Goal: Transaction & Acquisition: Purchase product/service

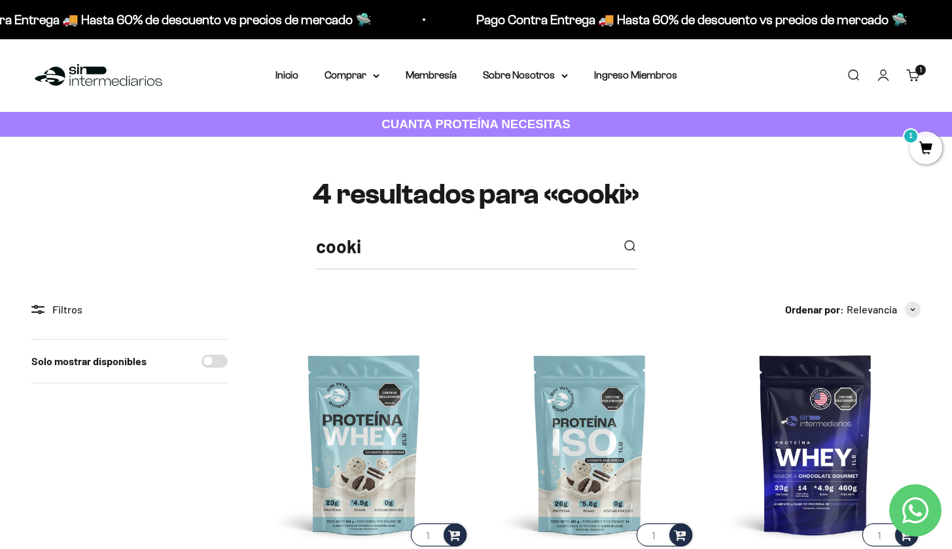
scroll to position [181, 0]
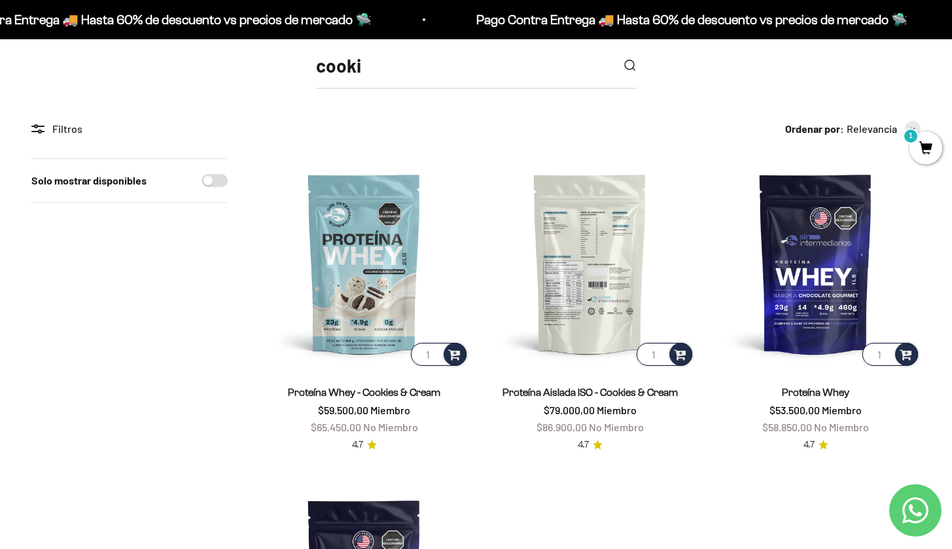
click at [574, 324] on img at bounding box center [590, 263] width 210 height 210
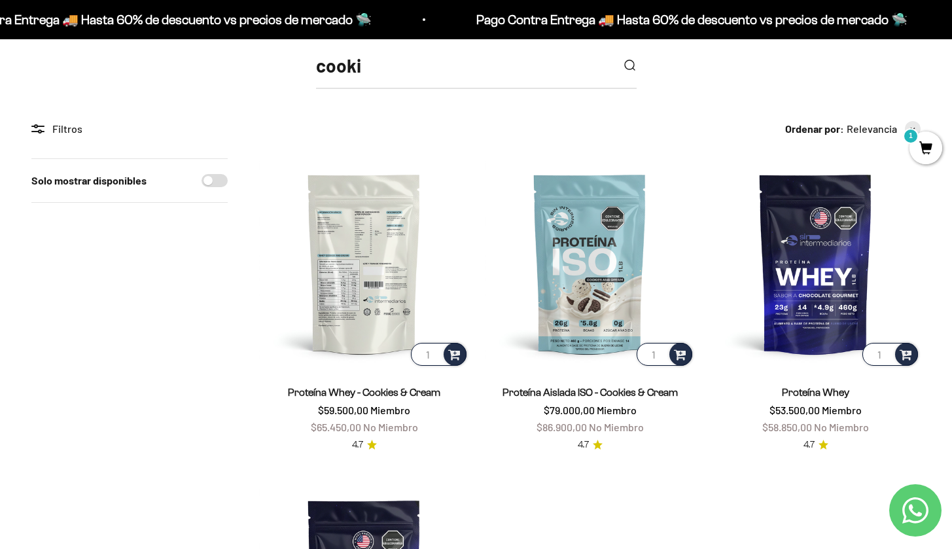
click at [374, 288] on img at bounding box center [364, 263] width 210 height 210
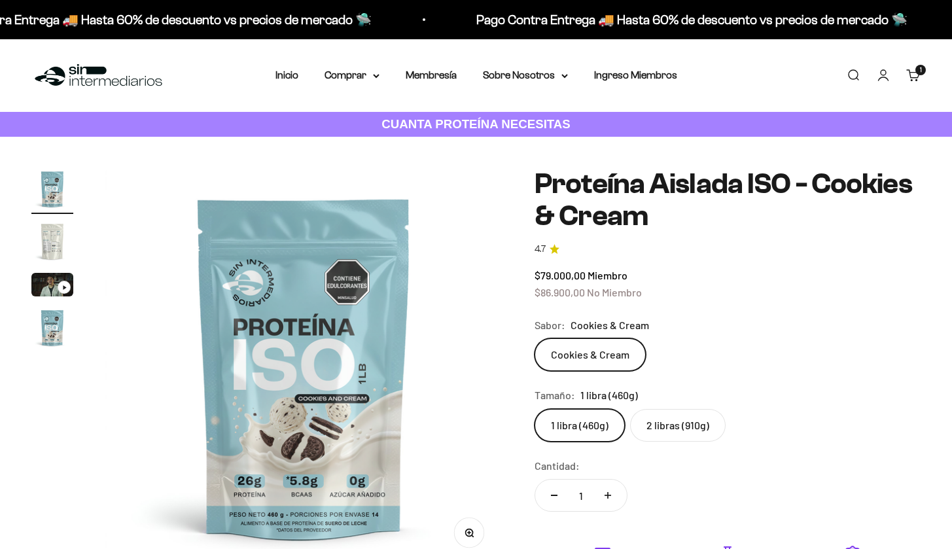
click at [660, 427] on label "2 libras (910g)" at bounding box center [678, 425] width 96 height 33
click at [535, 409] on input "2 libras (910g)" at bounding box center [534, 408] width 1 height 1
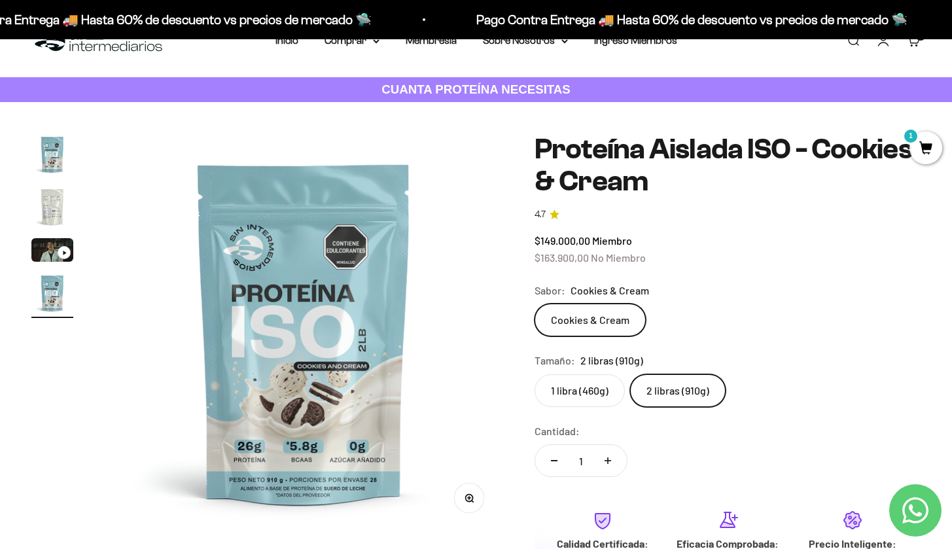
scroll to position [46, 0]
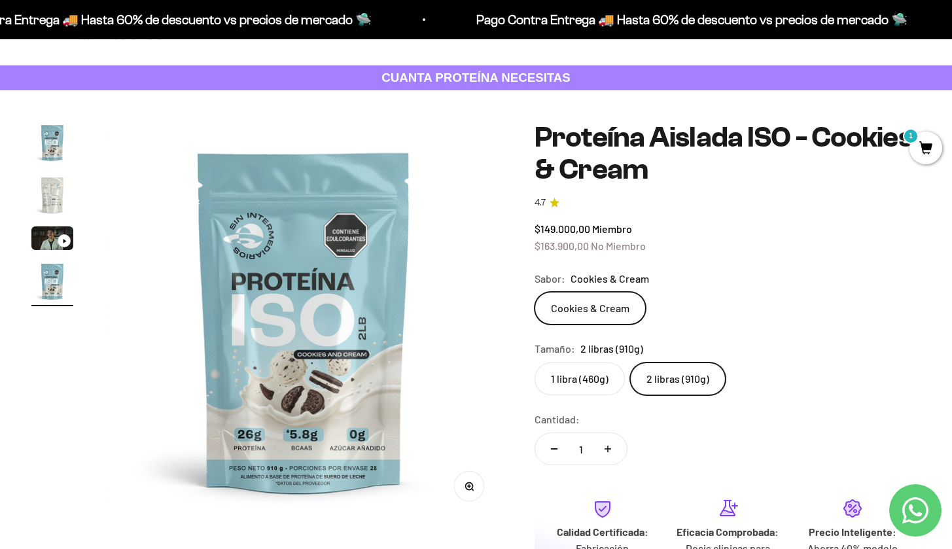
click at [55, 207] on img "Ir al artículo 2" at bounding box center [52, 195] width 42 height 42
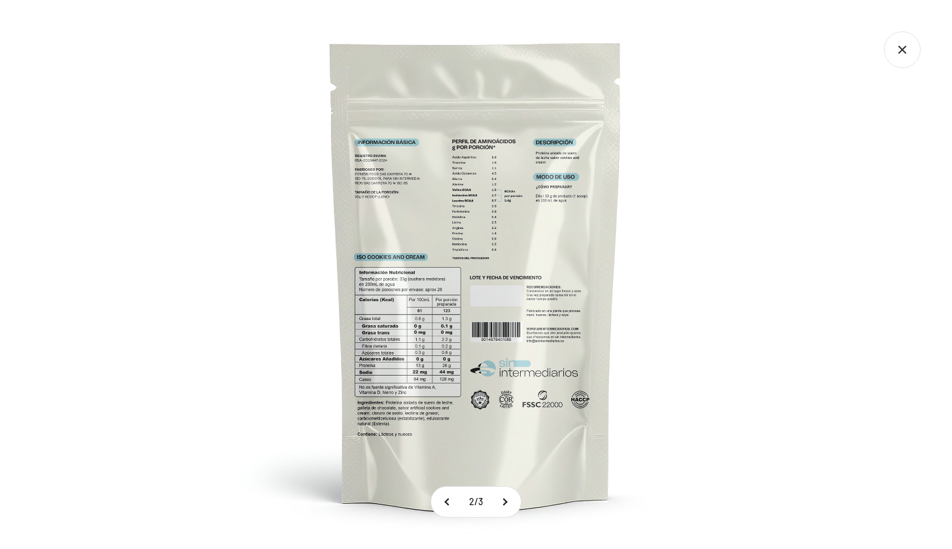
scroll to position [0, 0]
click at [222, 421] on img at bounding box center [476, 274] width 549 height 549
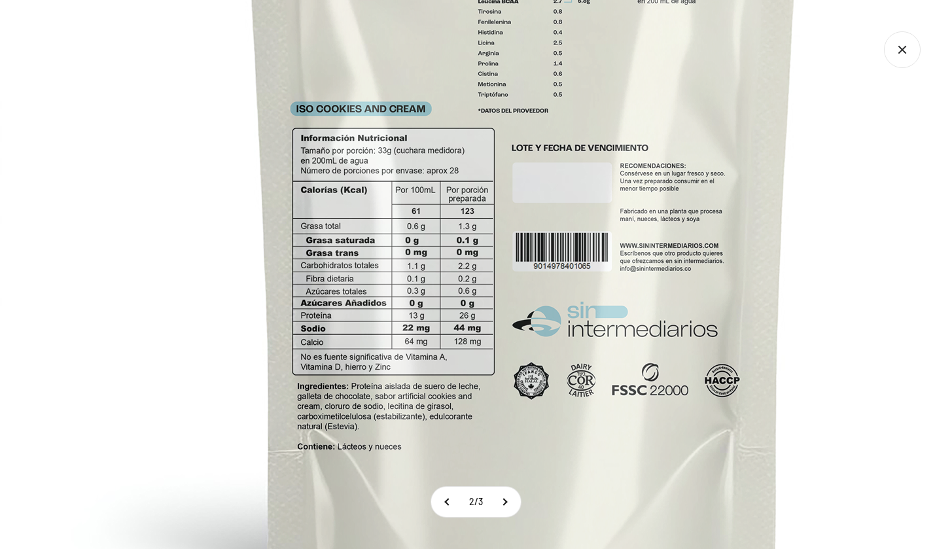
click at [222, 421] on img at bounding box center [523, 142] width 1047 height 1047
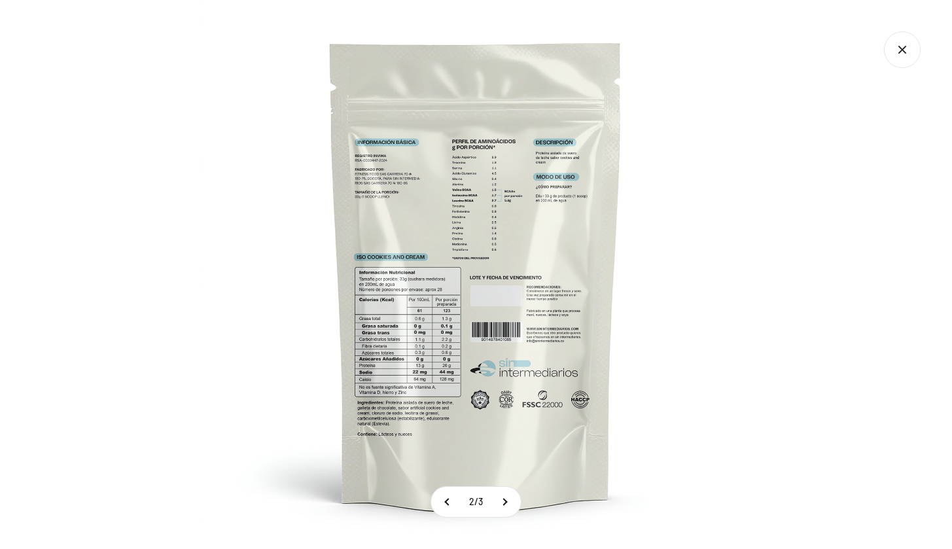
click at [905, 53] on icon "Cerrar galería" at bounding box center [901, 49] width 7 height 7
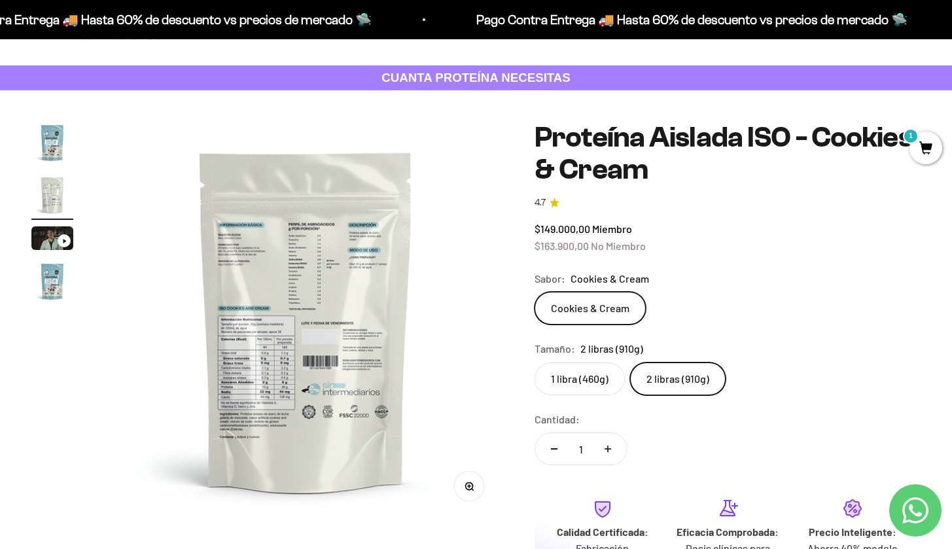
scroll to position [0, 414]
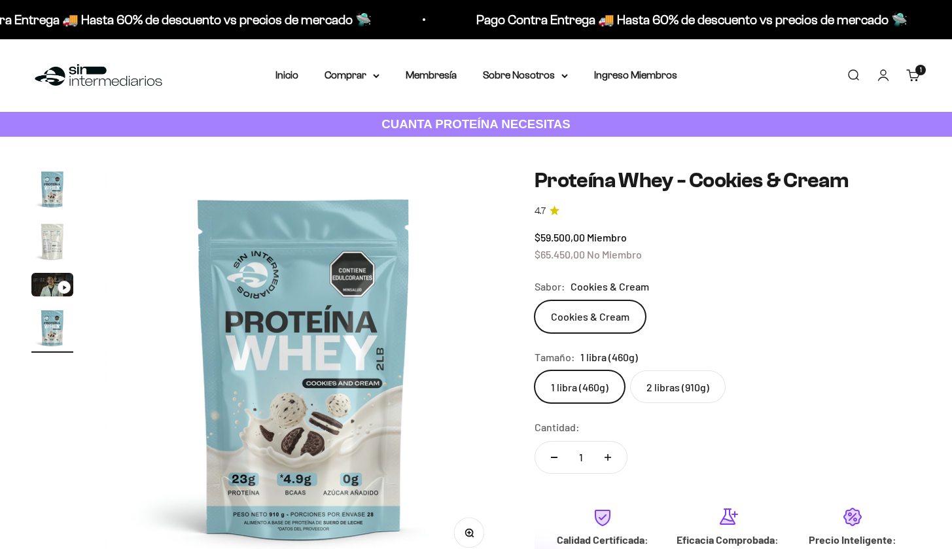
scroll to position [0, 1242]
click at [59, 241] on img "Ir al artículo 2" at bounding box center [52, 241] width 42 height 42
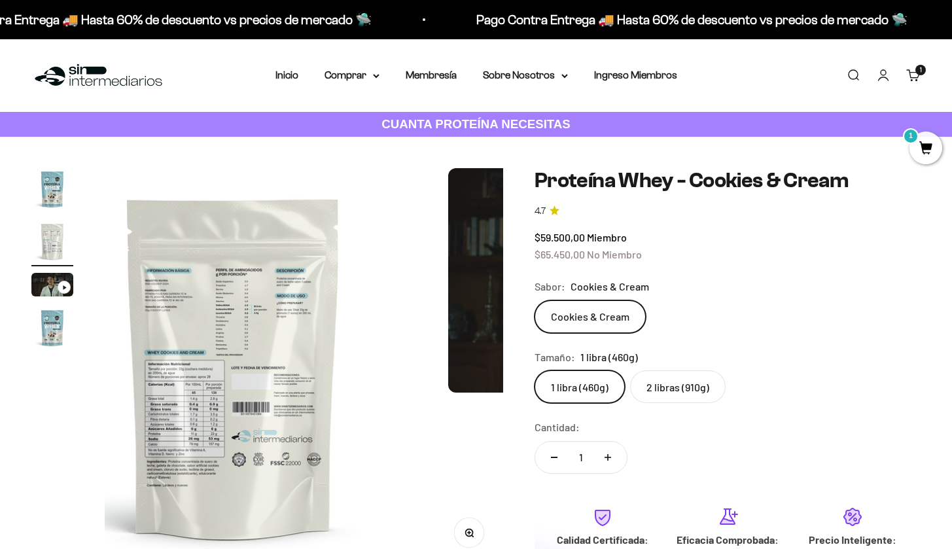
scroll to position [0, 414]
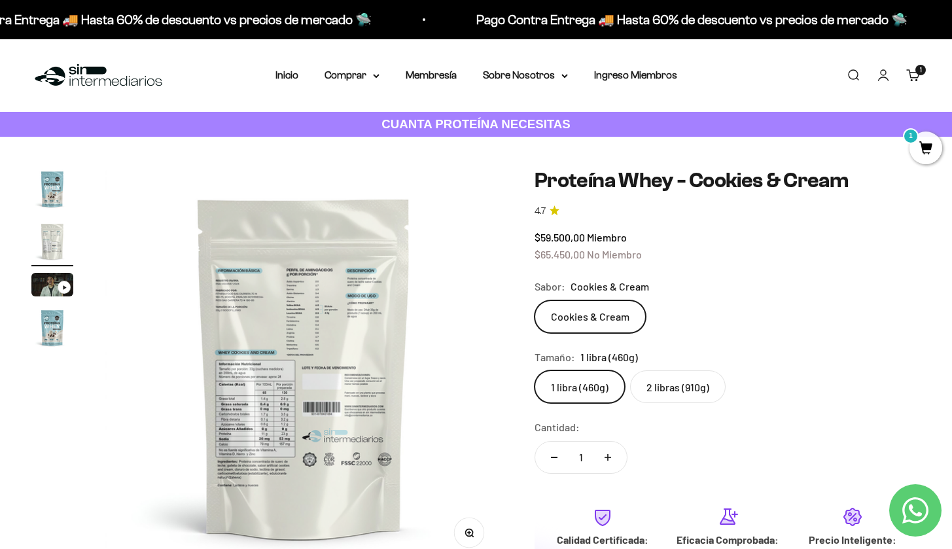
click at [289, 349] on img at bounding box center [304, 367] width 398 height 398
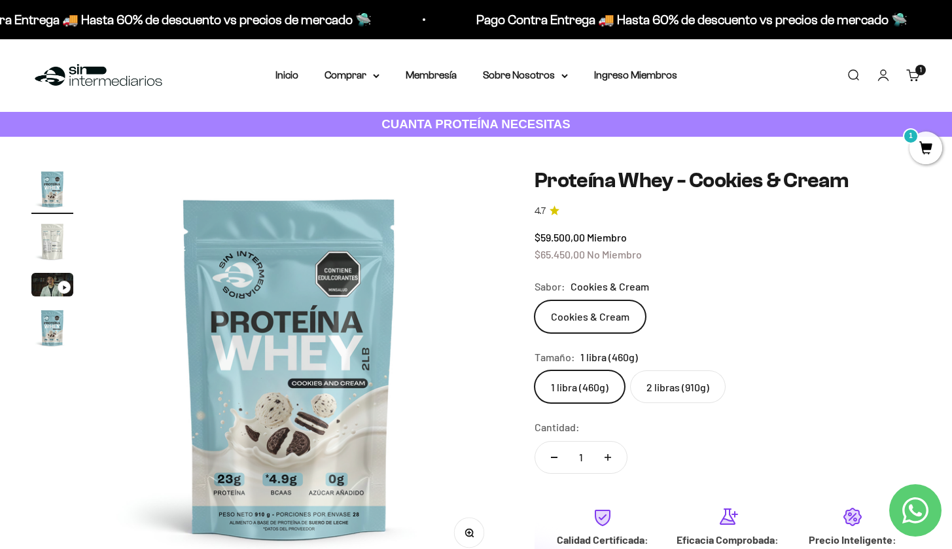
scroll to position [0, 0]
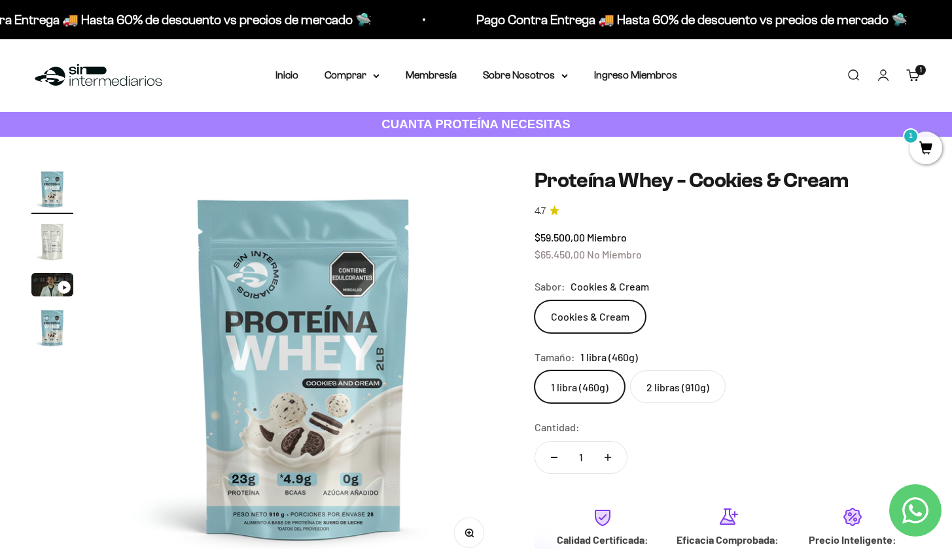
click at [50, 243] on img "Ir al artículo 2" at bounding box center [52, 241] width 42 height 42
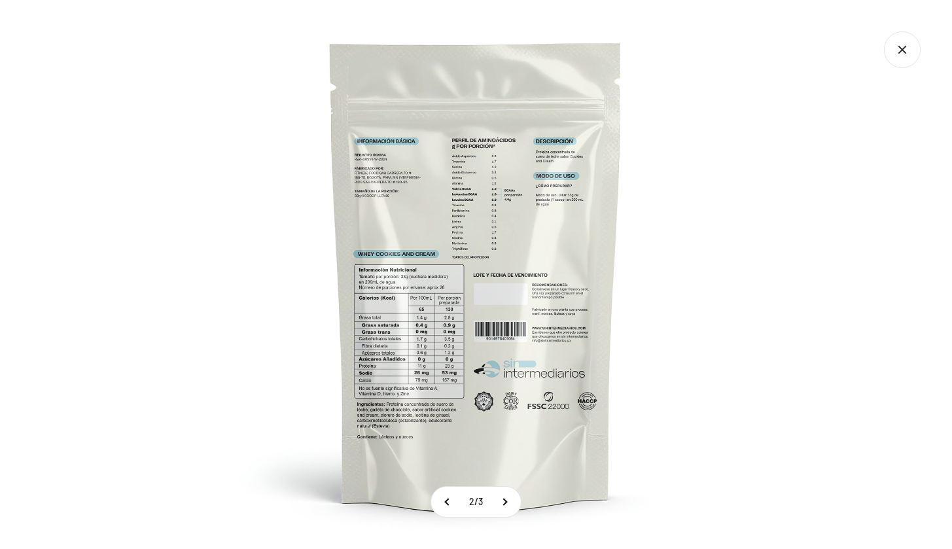
click at [96, 239] on div at bounding box center [476, 274] width 952 height 549
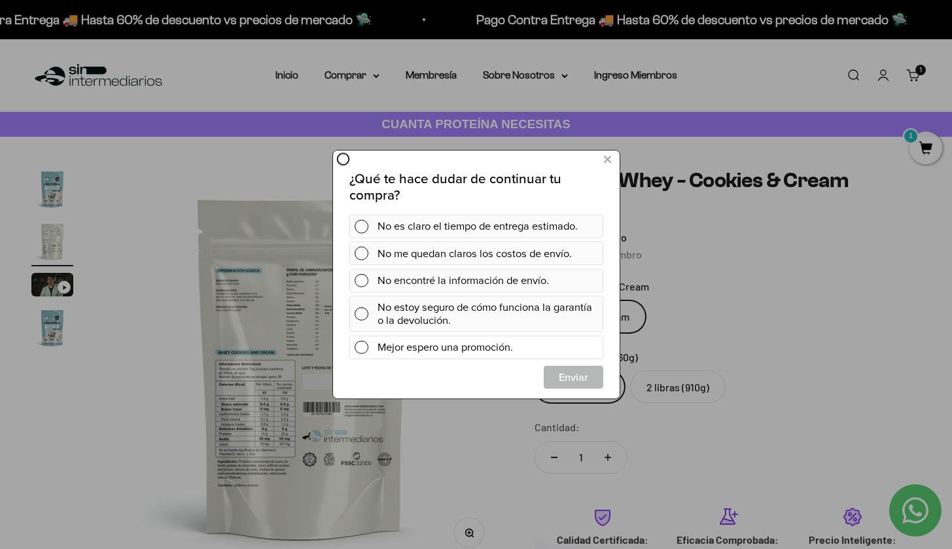
click at [356, 349] on span at bounding box center [361, 347] width 14 height 14
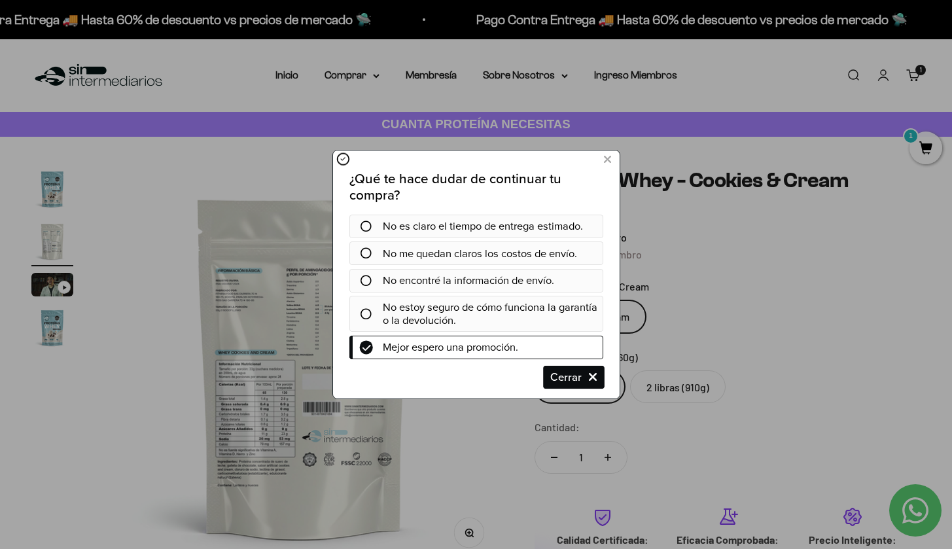
click at [582, 376] on span "Cerrar" at bounding box center [573, 378] width 58 height 24
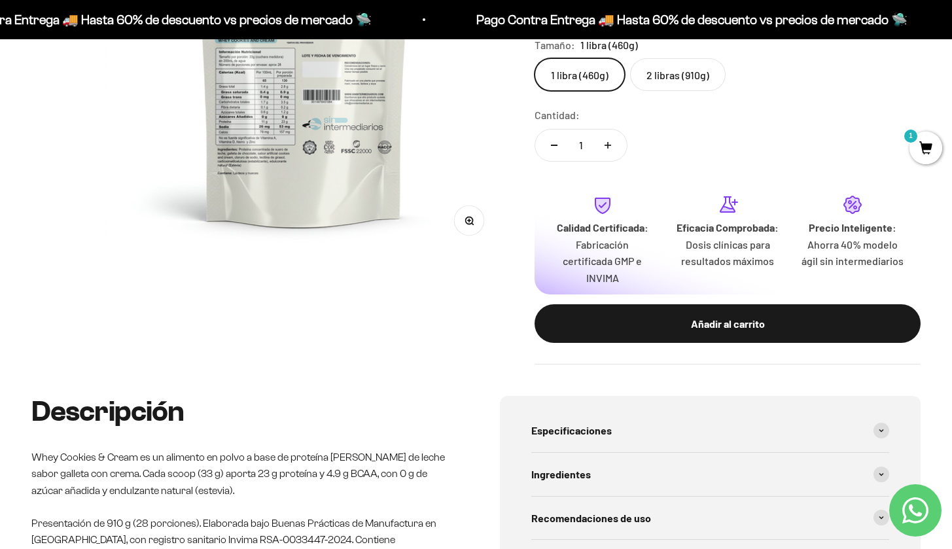
scroll to position [322, 0]
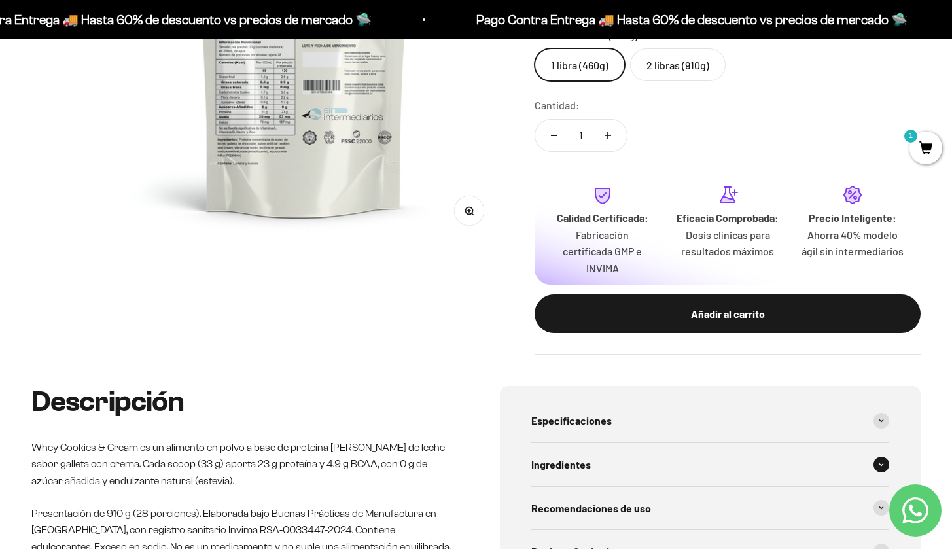
click at [655, 453] on div "Ingredientes" at bounding box center [710, 464] width 359 height 43
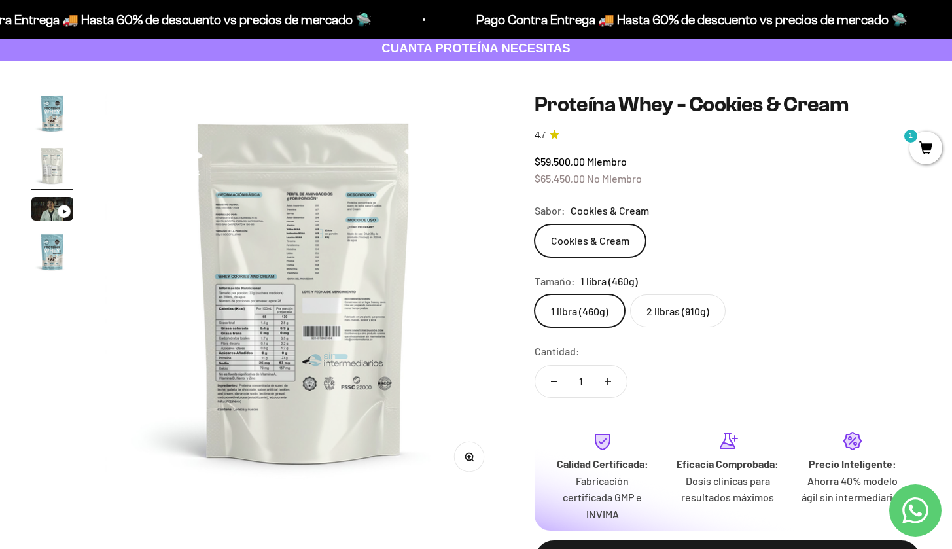
scroll to position [80, 0]
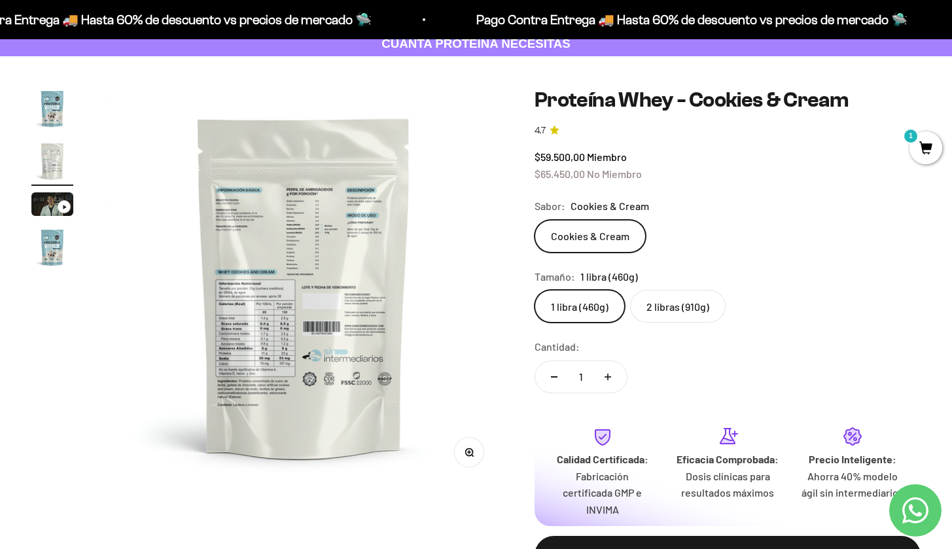
click at [67, 246] on img "Ir al artículo 4" at bounding box center [52, 247] width 42 height 42
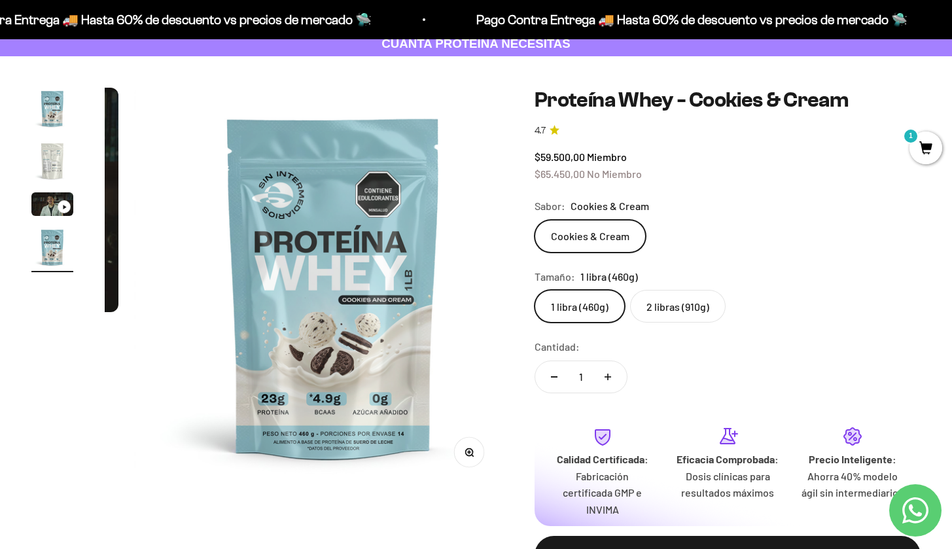
scroll to position [0, 1242]
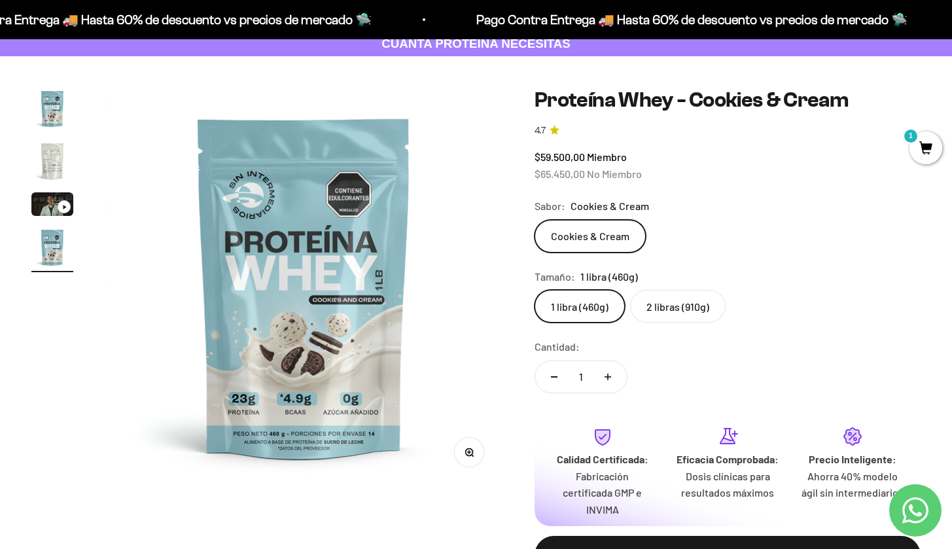
click at [52, 163] on img "Ir al artículo 2" at bounding box center [52, 161] width 42 height 42
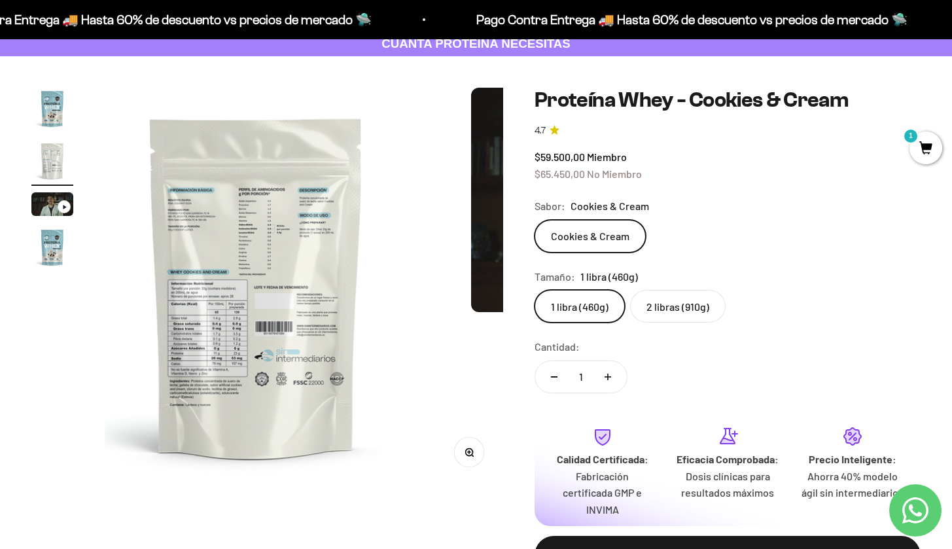
scroll to position [0, 414]
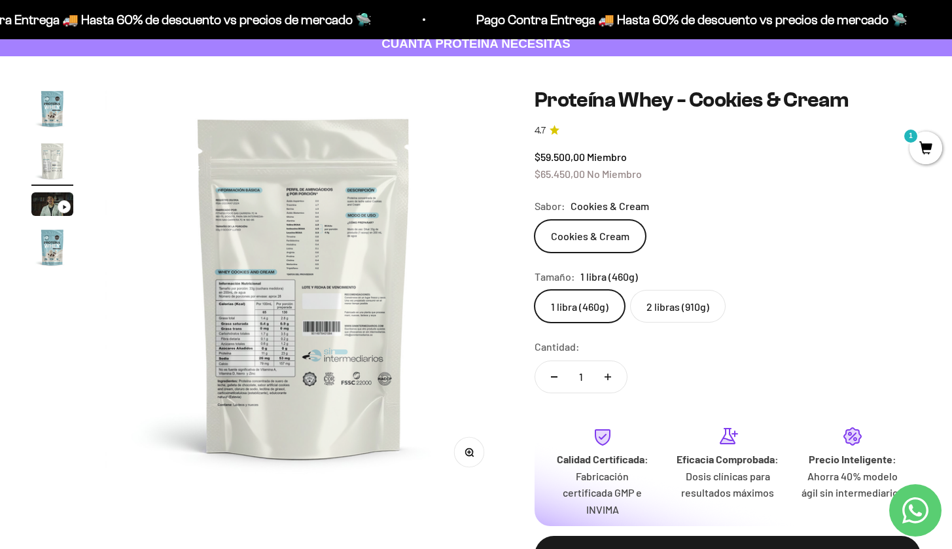
click at [678, 313] on label "2 libras (910g)" at bounding box center [678, 306] width 96 height 33
click at [535, 290] on input "2 libras (910g)" at bounding box center [534, 289] width 1 height 1
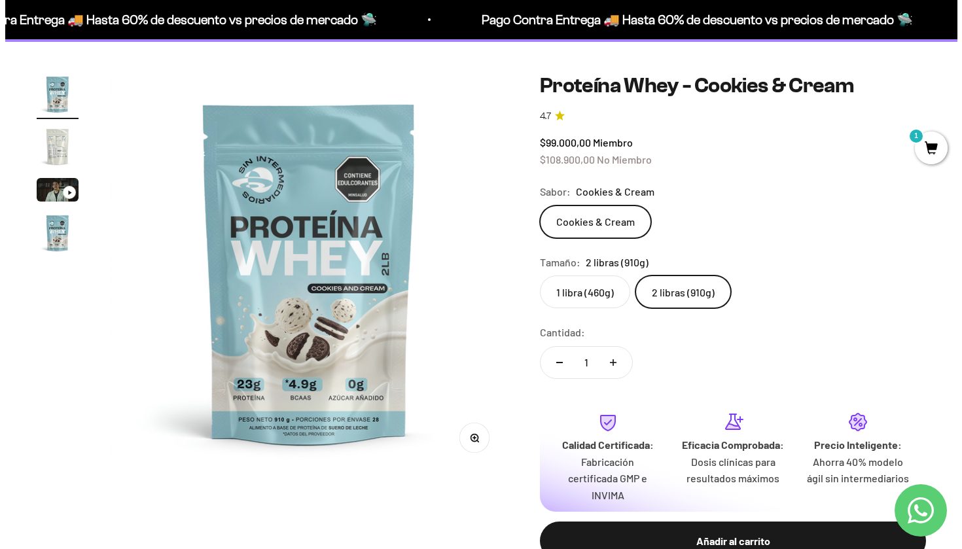
scroll to position [105, 0]
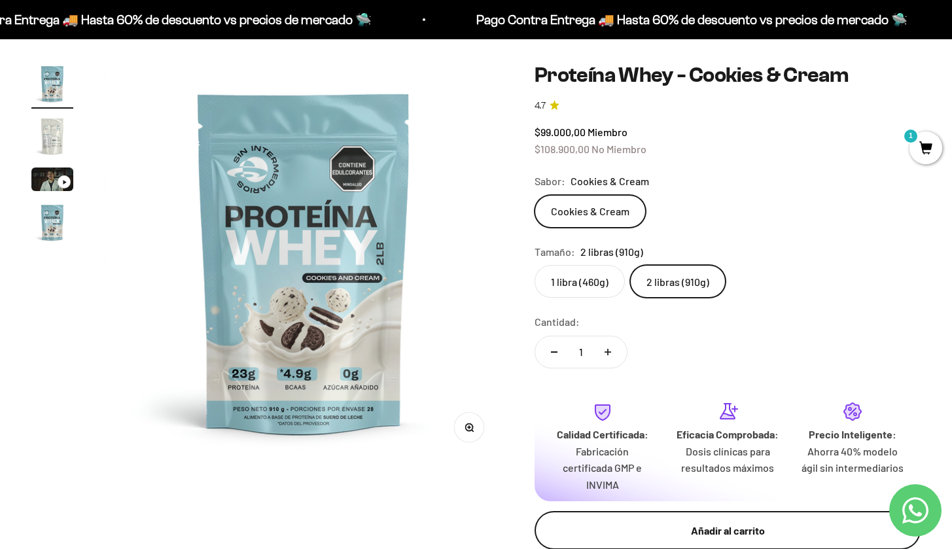
click at [686, 522] on div "Añadir al carrito" at bounding box center [728, 530] width 334 height 17
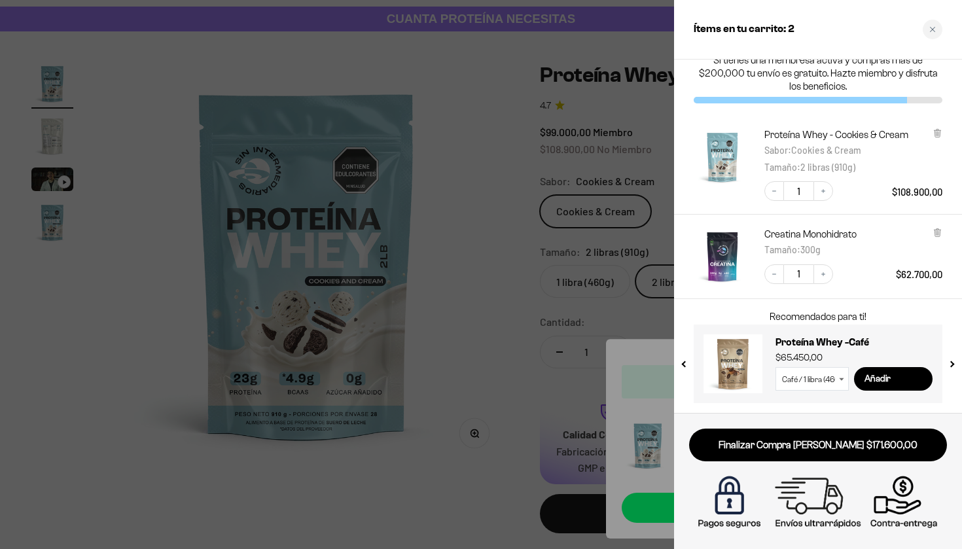
scroll to position [17, 0]
click at [892, 381] on input "Añadir" at bounding box center [893, 380] width 79 height 24
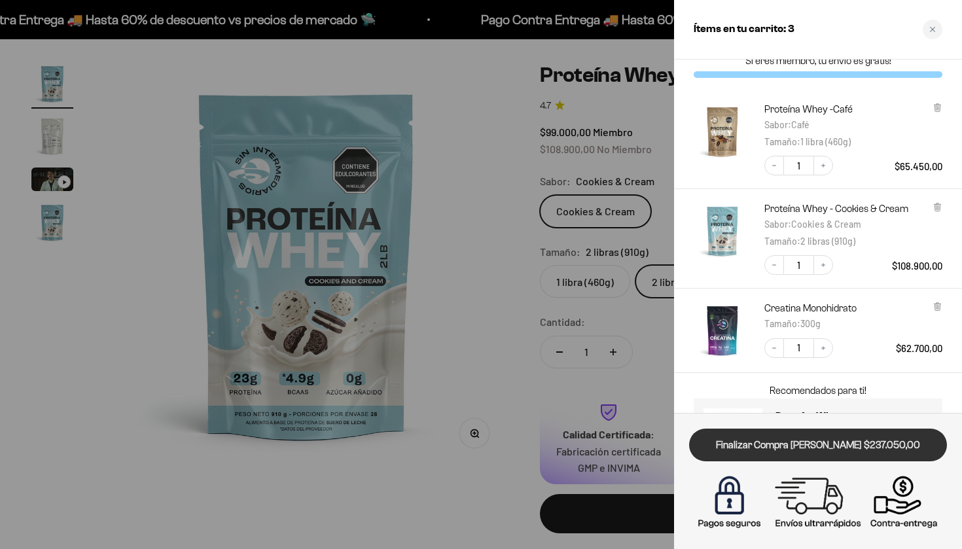
click at [837, 448] on link "Finalizar Compra [PERSON_NAME] $237.050,00" at bounding box center [818, 445] width 258 height 33
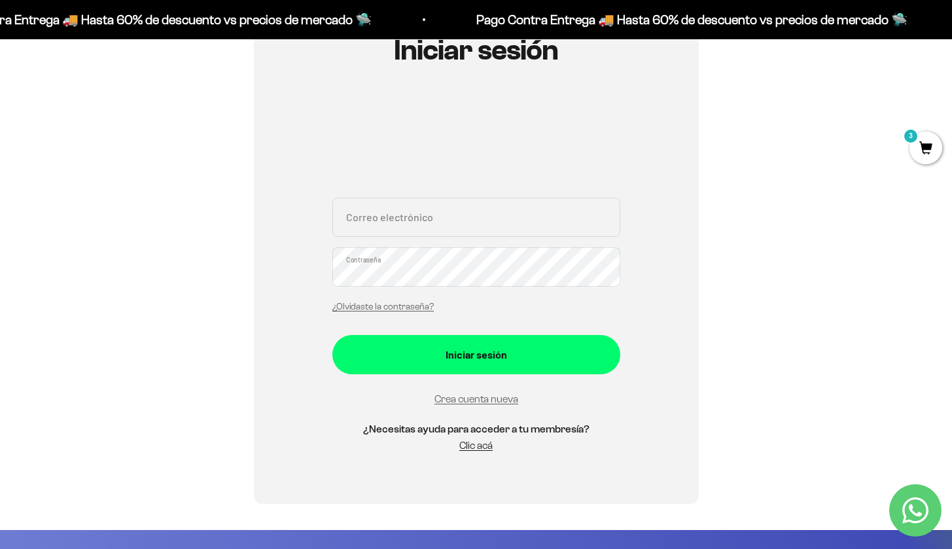
scroll to position [168, 0]
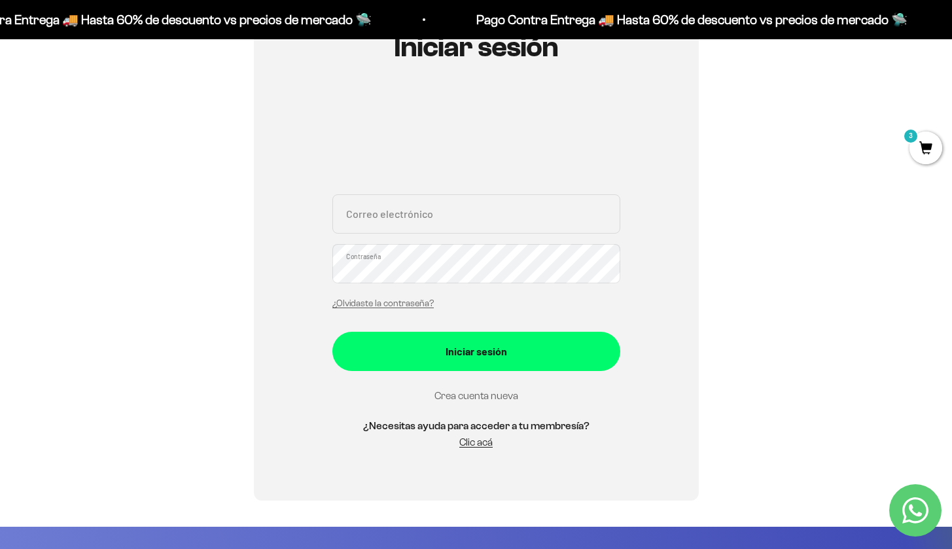
click at [478, 398] on link "Crea cuenta nueva" at bounding box center [476, 395] width 84 height 11
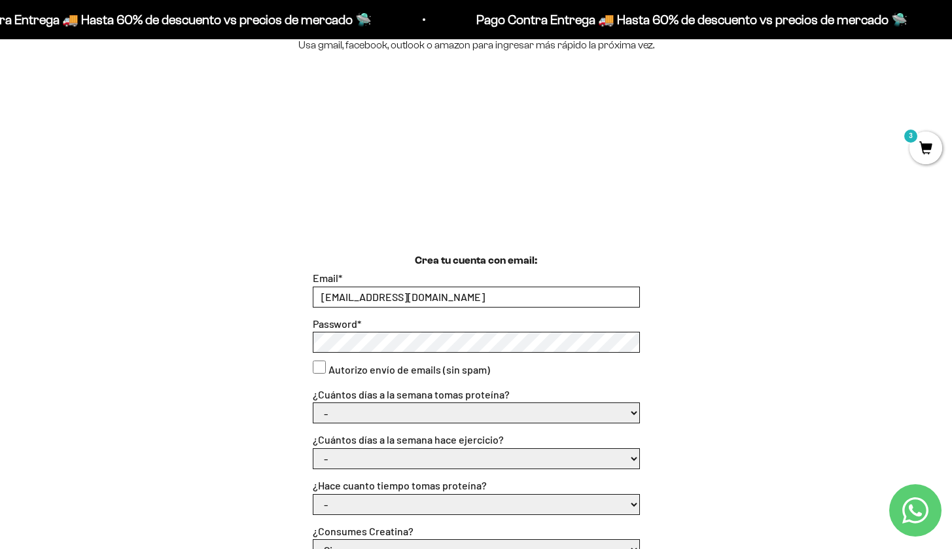
scroll to position [194, 0]
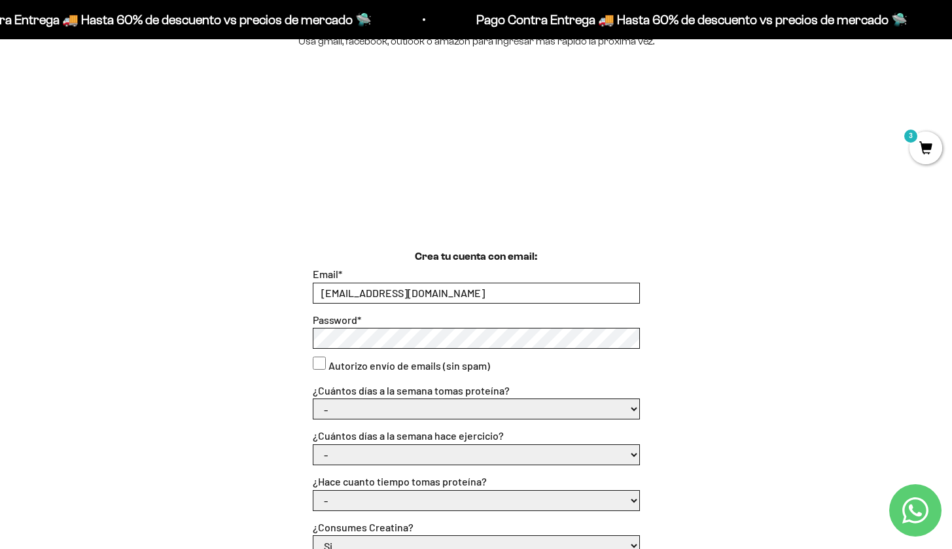
type input "camilotoledo_11@hotmail.com"
click at [360, 405] on select "- 1 o 2 3 a 5 6 o 7" at bounding box center [476, 409] width 326 height 20
select select "3 a 5"
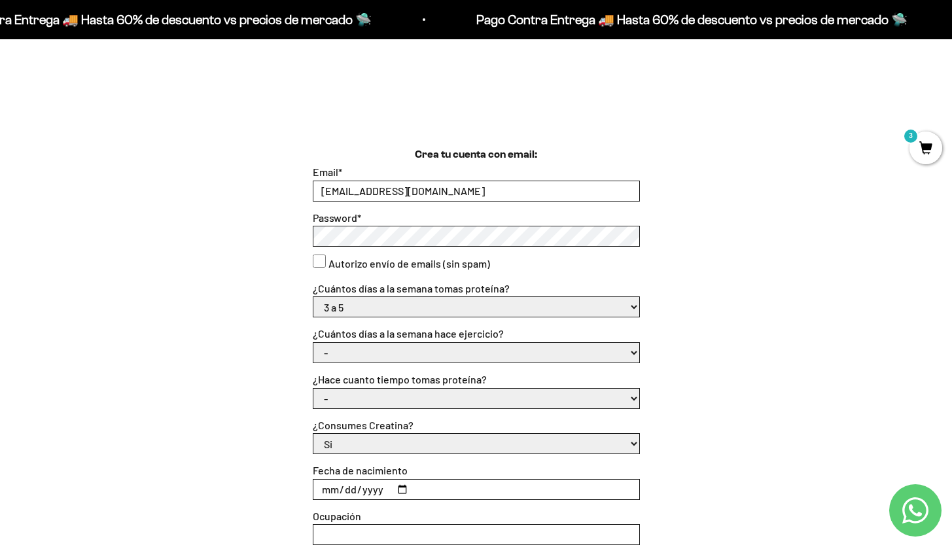
scroll to position [298, 0]
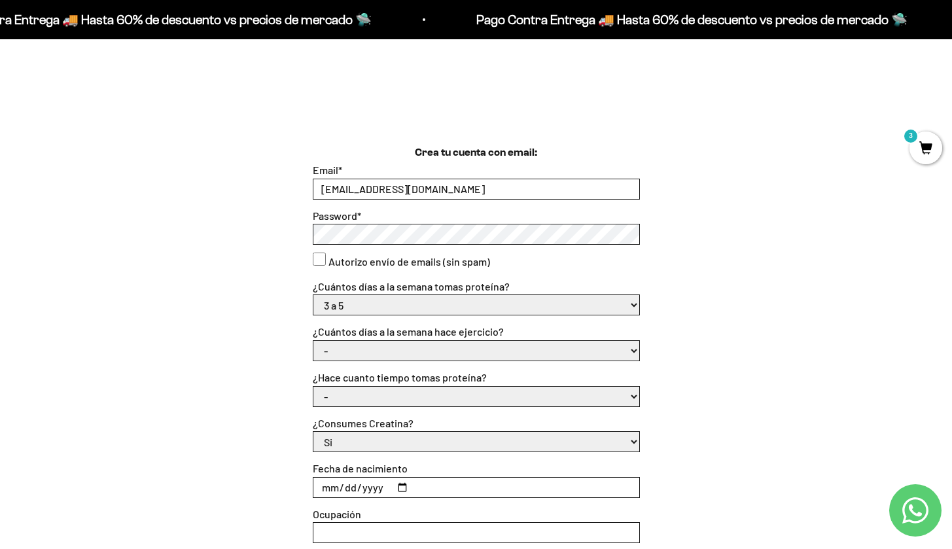
select select "3 a 5 días"
click at [499, 396] on select "- Apenas estoy empezando Menos de 6 meses Más de 6 meses Hace más de un año" at bounding box center [476, 397] width 326 height 20
select select "Hace más de un año"
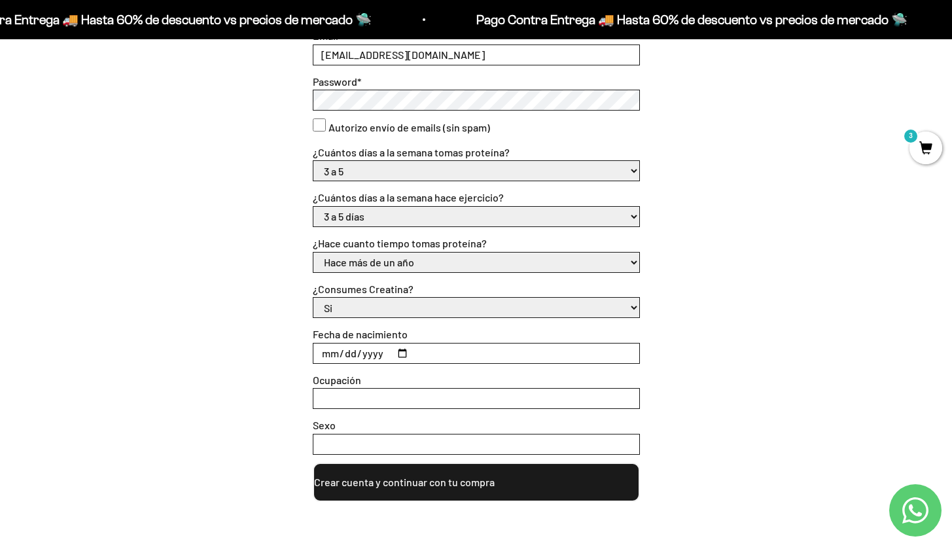
scroll to position [440, 0]
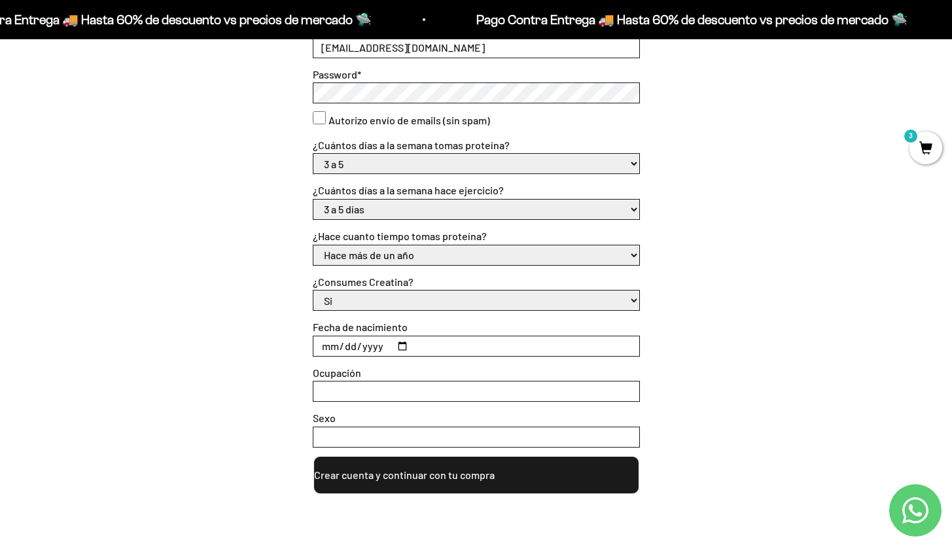
click at [327, 339] on input "Fecha de nacimiento" at bounding box center [476, 346] width 326 height 20
type input "1991-04-06"
click at [633, 352] on form "Email * camilotoledo_11@hotmail.com Password * Autorizo envío de emails (sin sp…" at bounding box center [476, 257] width 327 height 474
click at [482, 392] on input "Ocupación" at bounding box center [476, 391] width 326 height 20
type input "a"
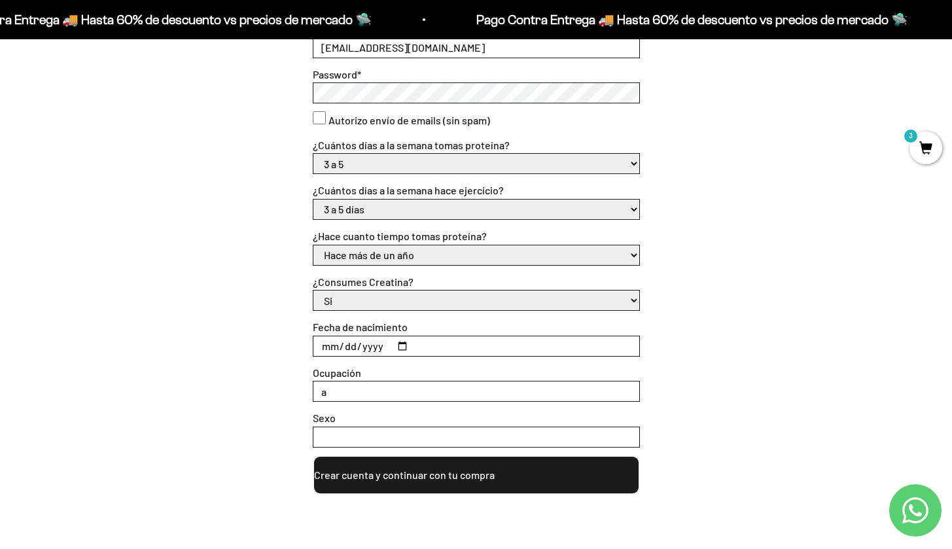
click at [447, 436] on input "Sexo" at bounding box center [476, 437] width 326 height 20
type input "m"
click at [463, 472] on button "Crear cuenta y continuar con tu compra" at bounding box center [476, 474] width 327 height 39
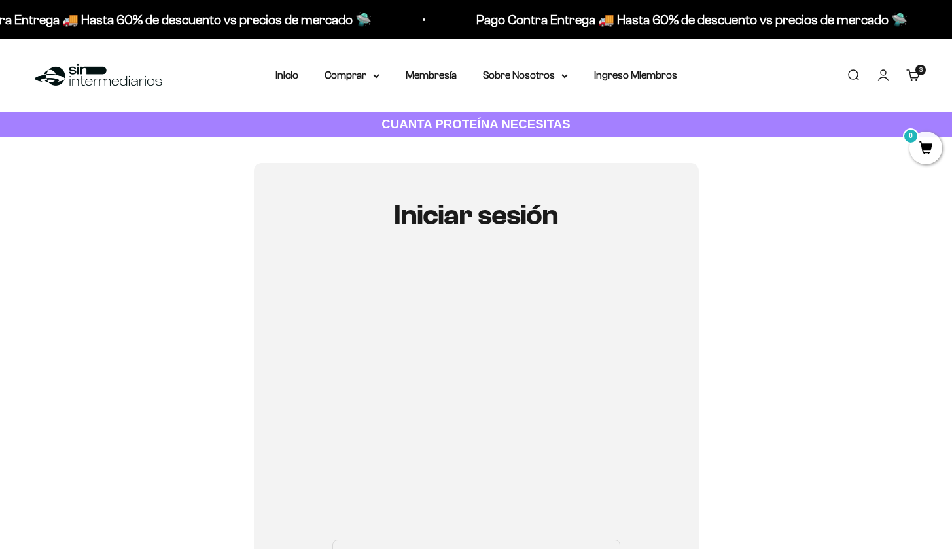
scroll to position [168, 0]
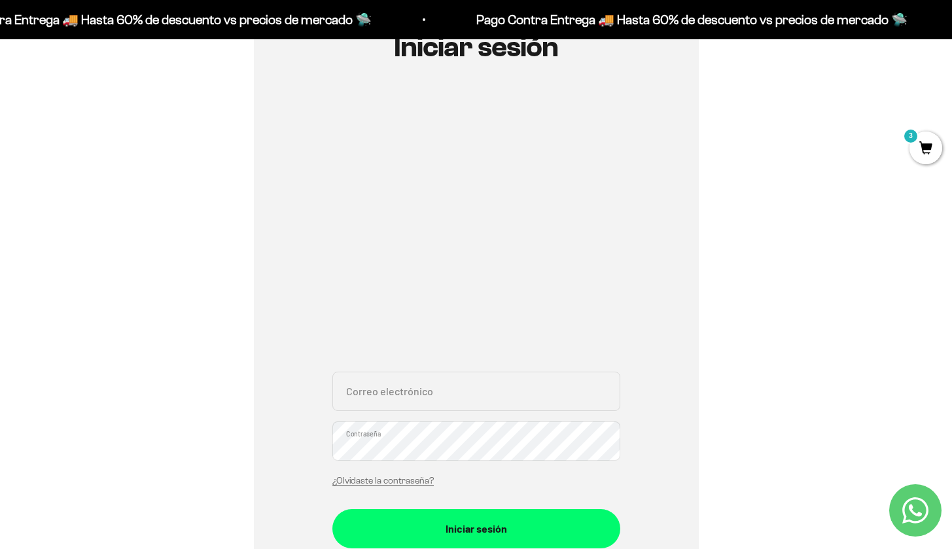
type input "[EMAIL_ADDRESS][DOMAIN_NAME]"
click at [476, 527] on button "Iniciar sesión" at bounding box center [476, 528] width 288 height 39
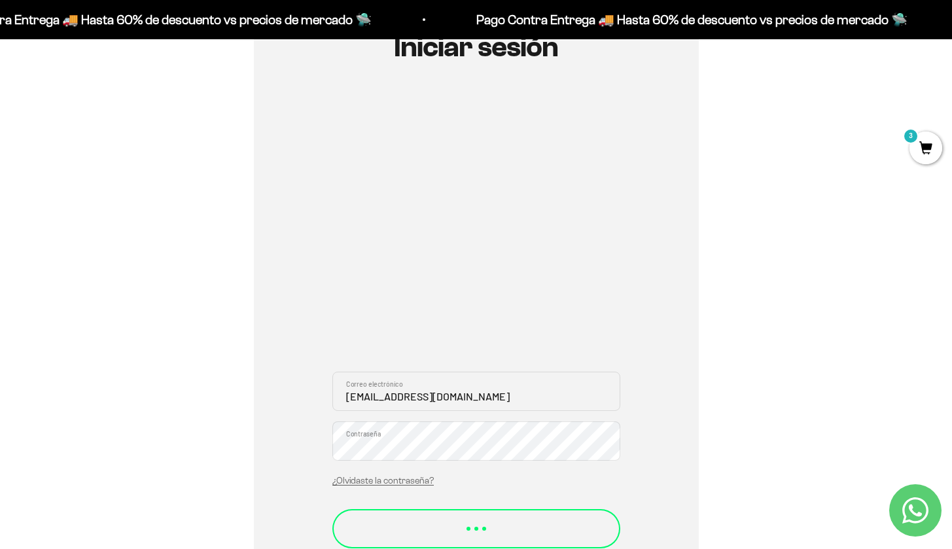
click at [469, 528] on div "Iniciar sesión" at bounding box center [477, 522] width 236 height 17
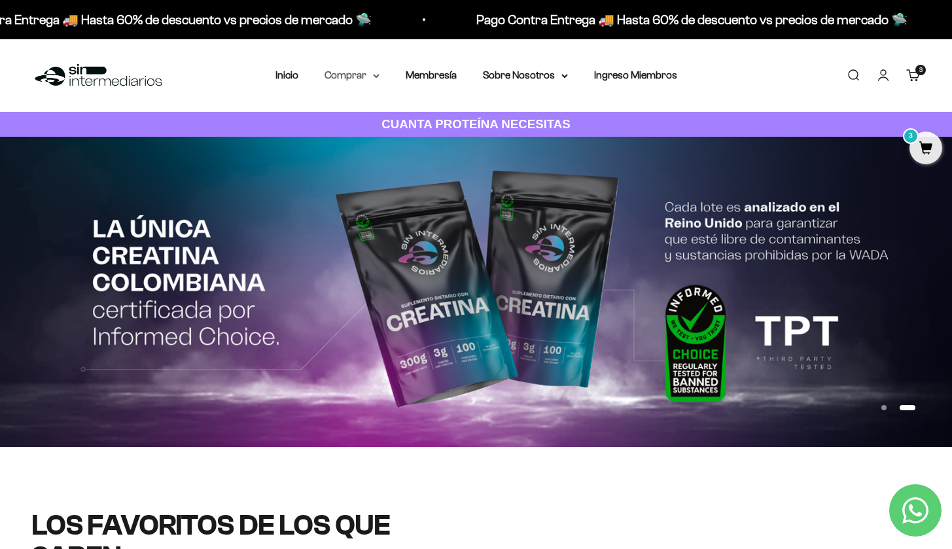
click at [373, 75] on icon at bounding box center [376, 76] width 7 height 5
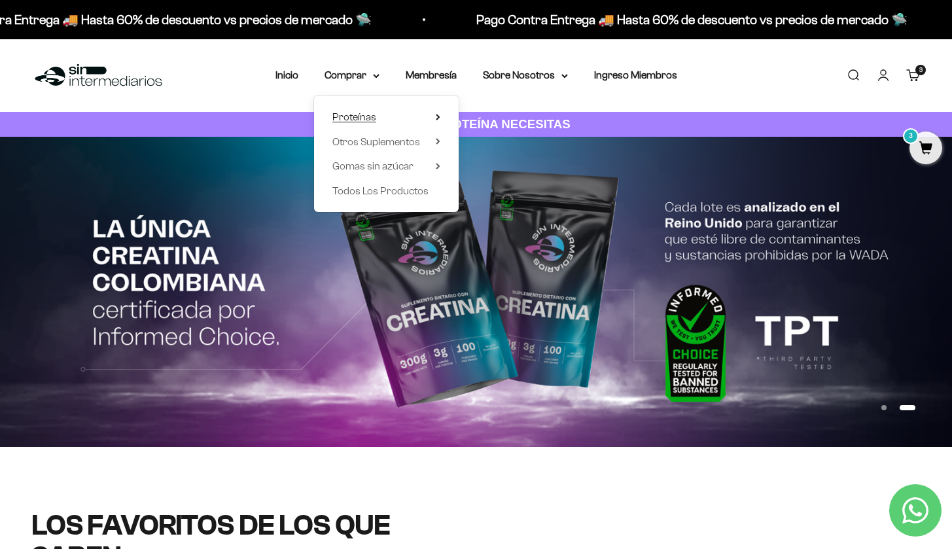
click at [396, 119] on summary "Proteínas" at bounding box center [386, 117] width 108 height 17
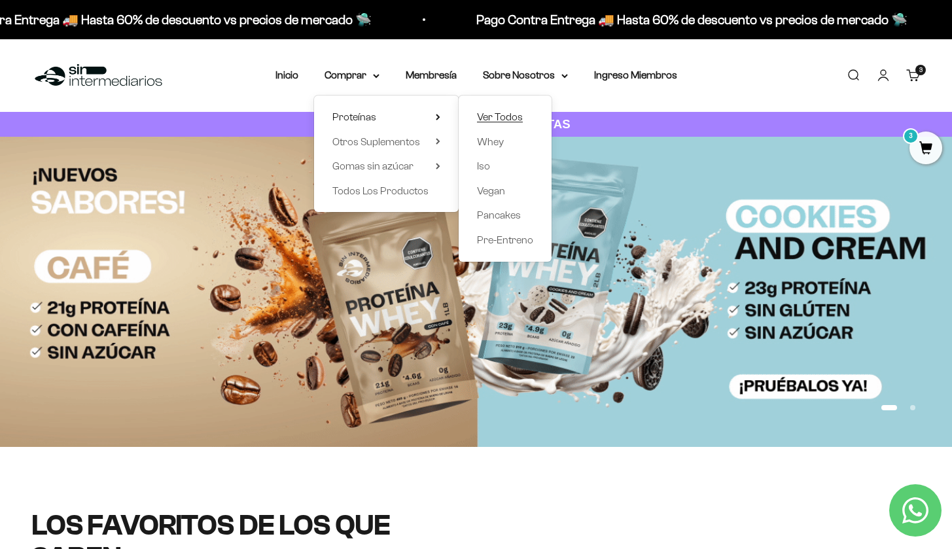
click at [505, 118] on span "Ver Todos" at bounding box center [500, 116] width 46 height 11
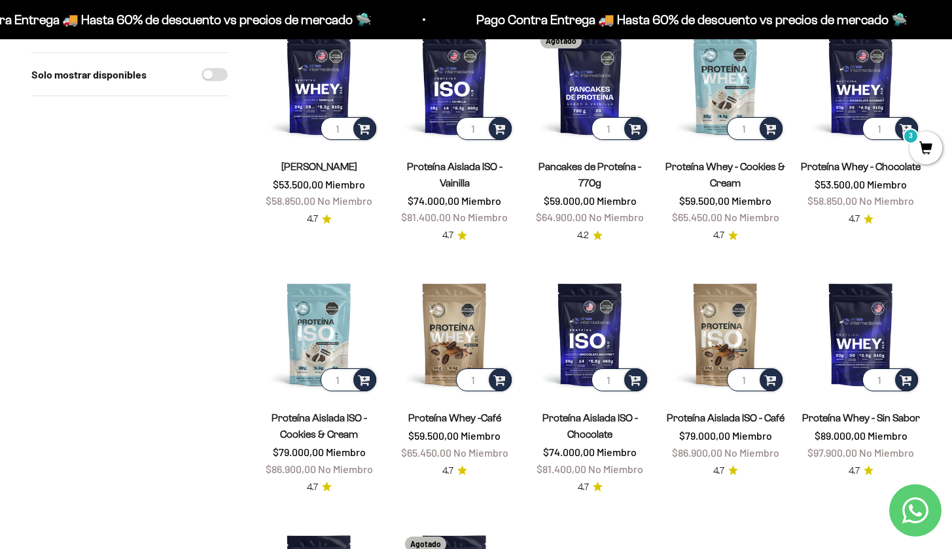
scroll to position [196, 0]
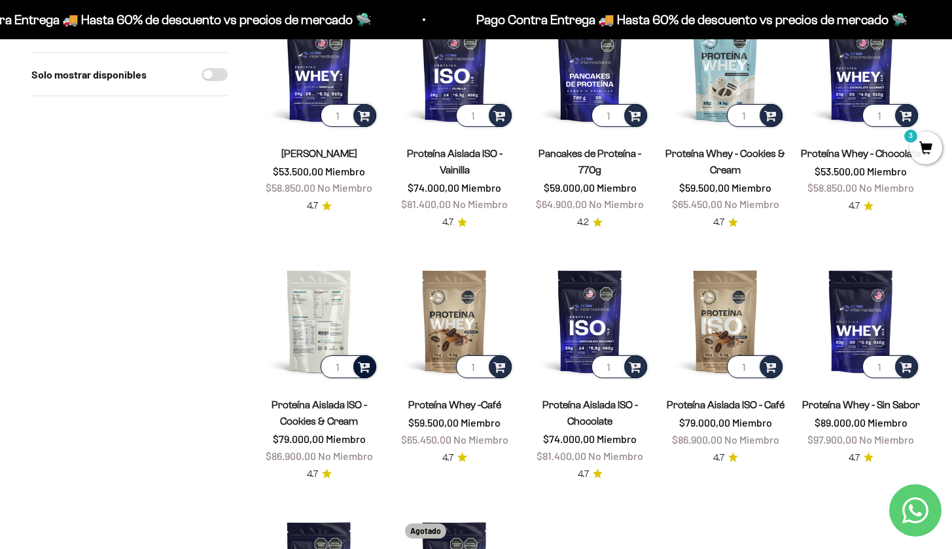
click at [366, 366] on span at bounding box center [364, 366] width 12 height 15
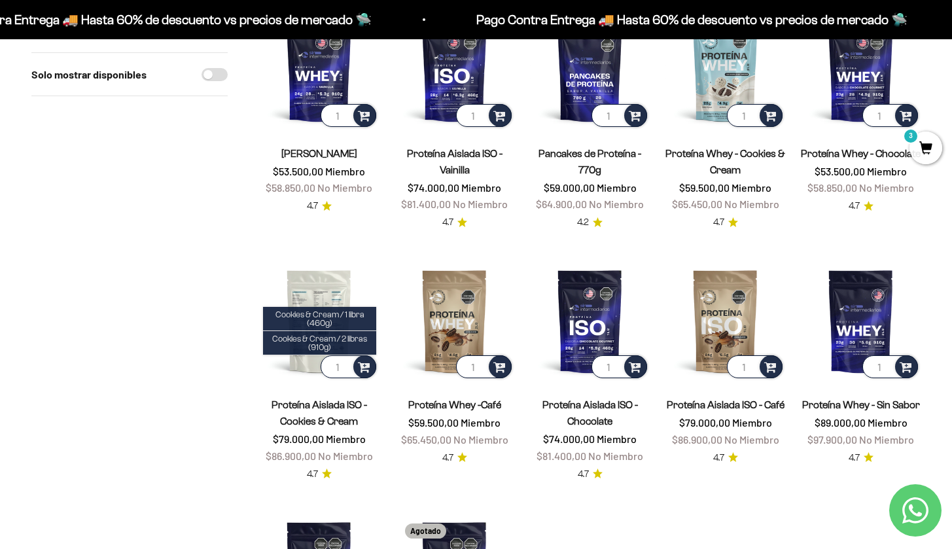
click at [332, 274] on img at bounding box center [319, 321] width 120 height 120
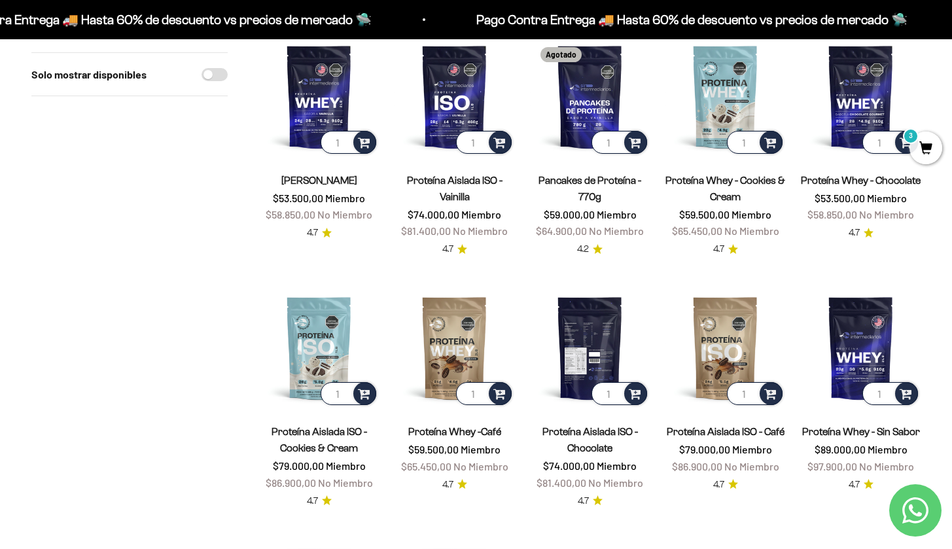
scroll to position [159, 0]
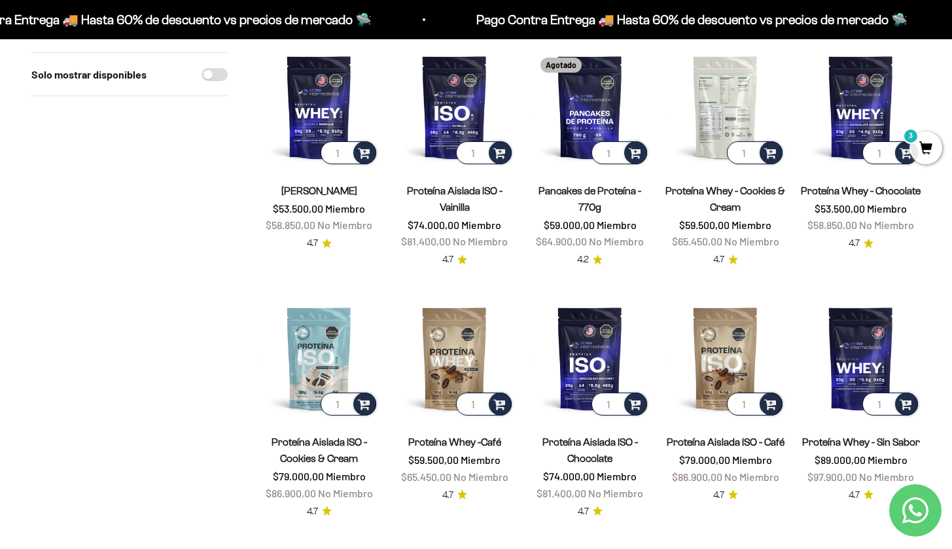
click at [716, 130] on img at bounding box center [725, 107] width 120 height 120
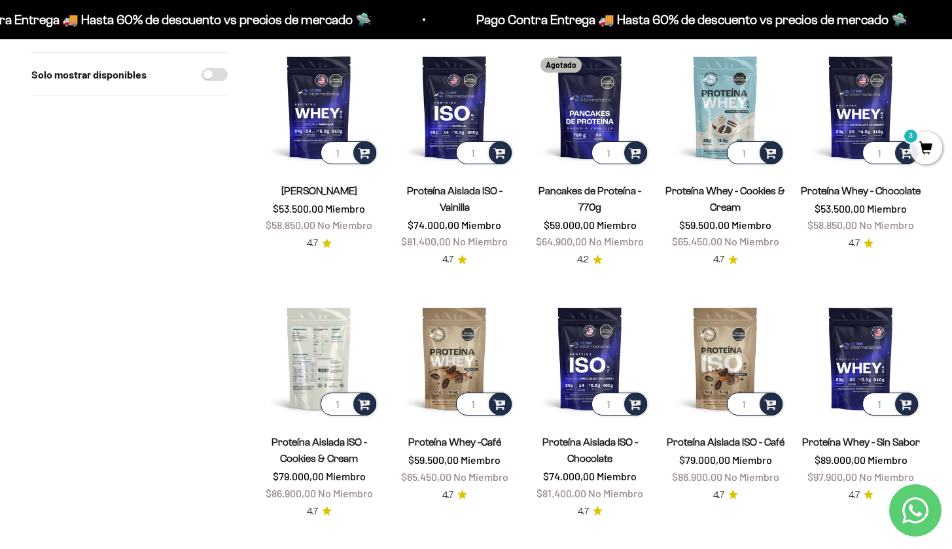
click at [326, 368] on img at bounding box center [319, 358] width 120 height 120
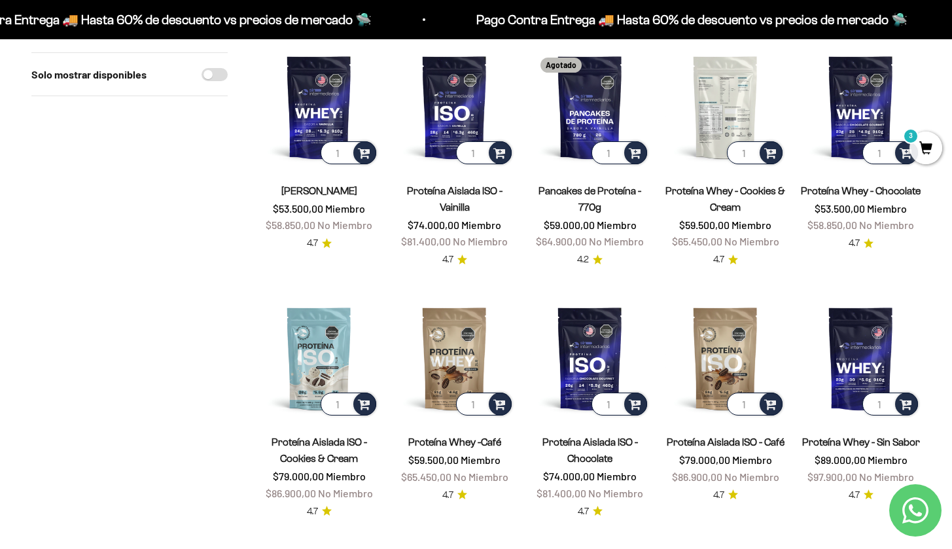
click at [734, 121] on img at bounding box center [725, 107] width 120 height 120
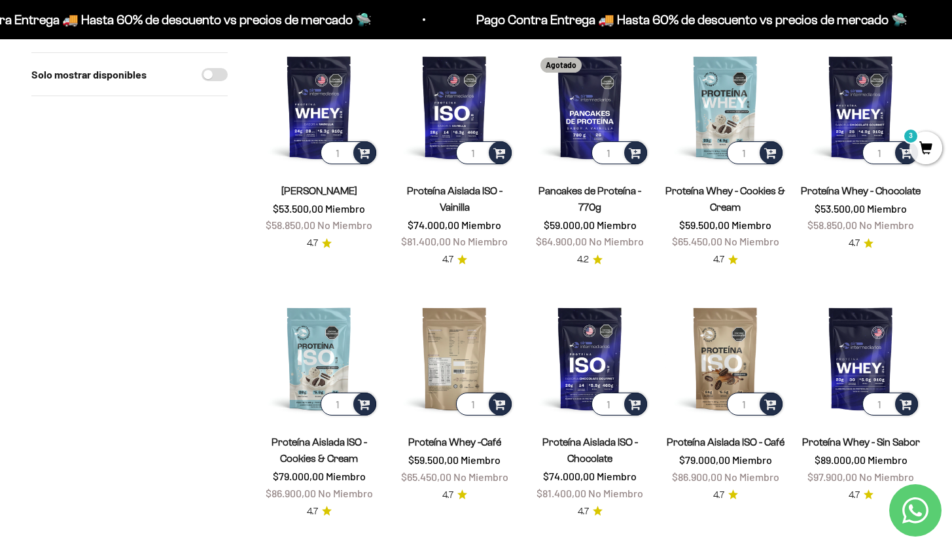
click at [443, 382] on img at bounding box center [455, 358] width 120 height 120
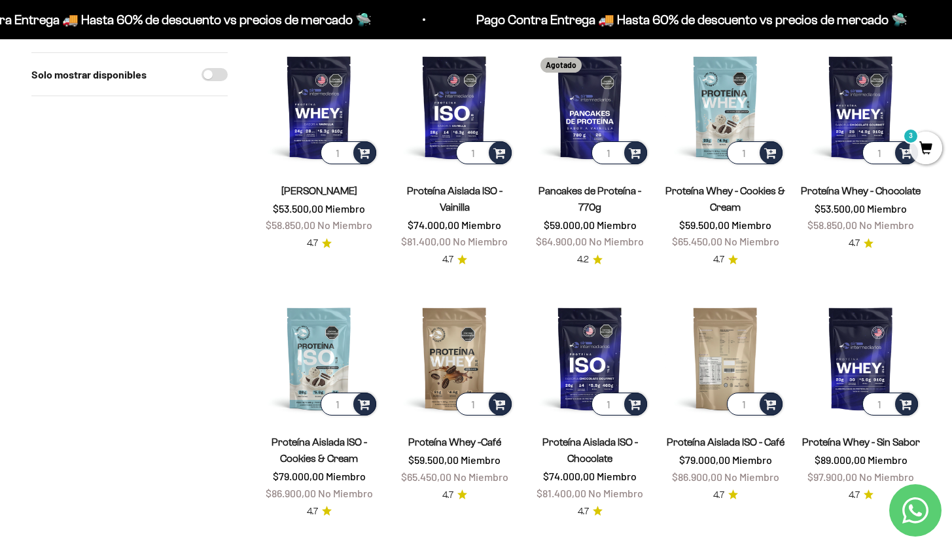
click at [716, 371] on img at bounding box center [725, 358] width 120 height 120
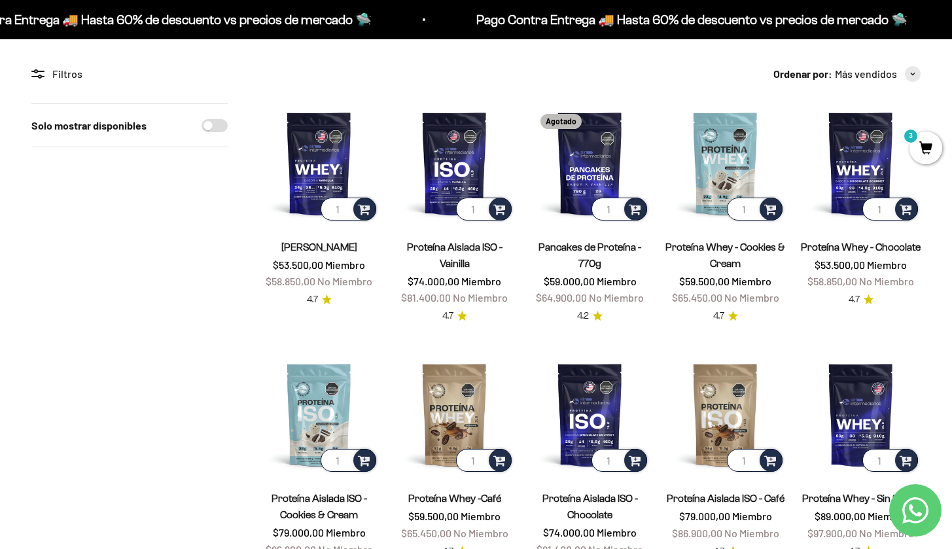
scroll to position [98, 0]
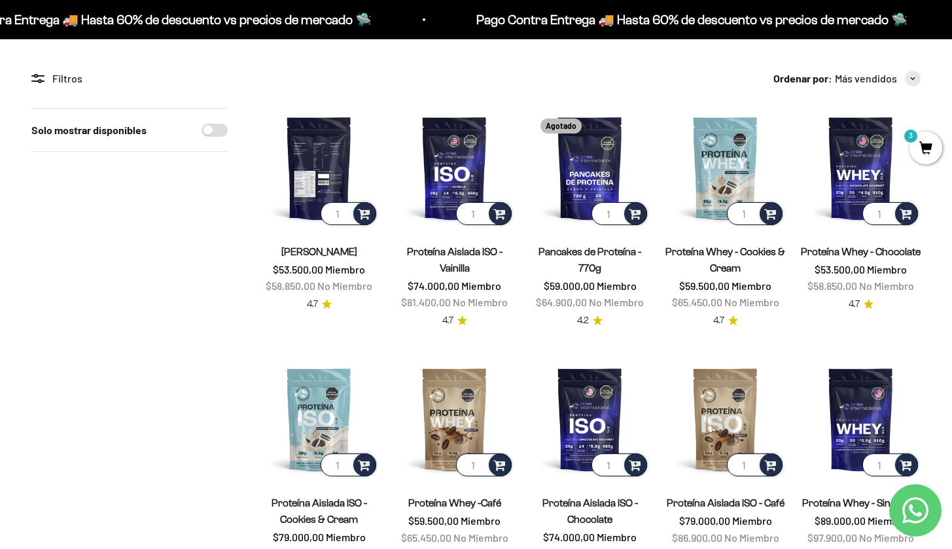
click at [326, 158] on img at bounding box center [319, 168] width 120 height 120
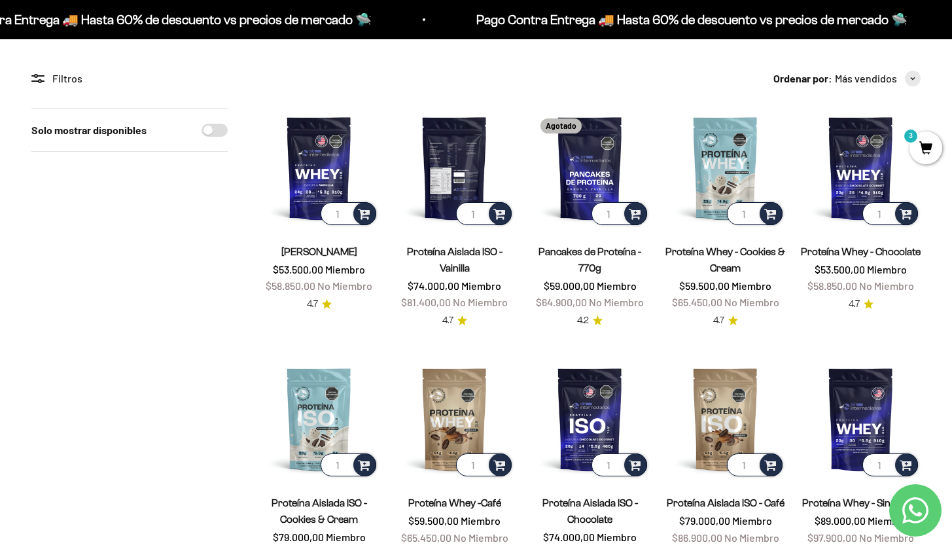
click at [436, 174] on img at bounding box center [455, 168] width 120 height 120
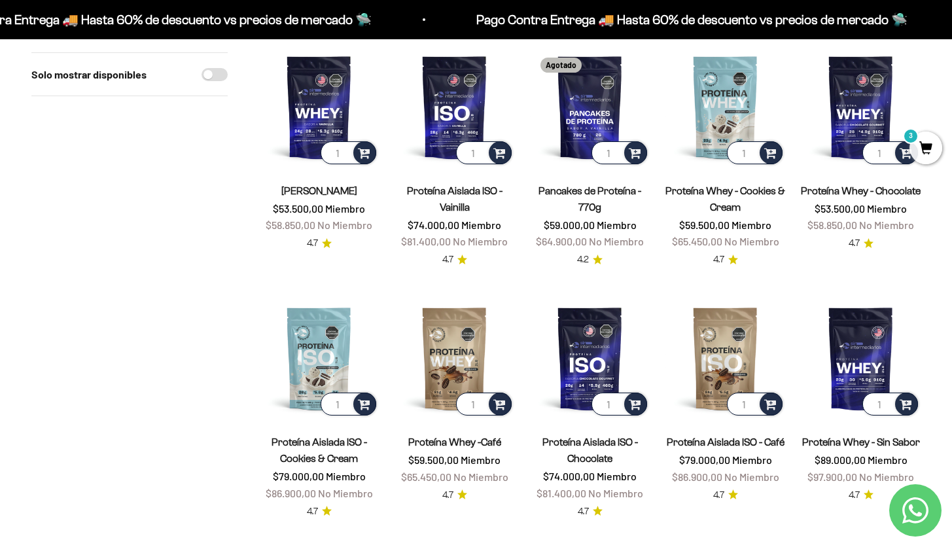
scroll to position [164, 0]
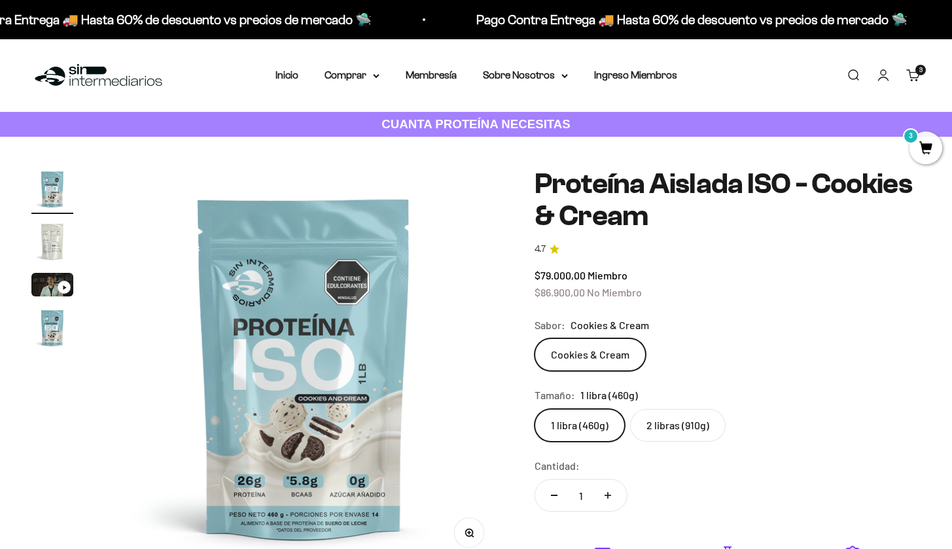
click at [54, 253] on img "Ir al artículo 2" at bounding box center [52, 241] width 42 height 42
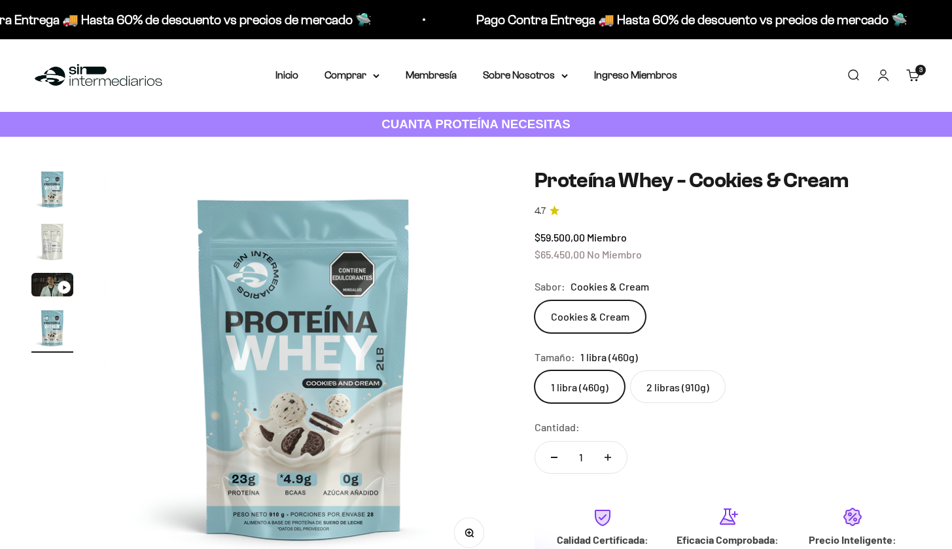
scroll to position [0, 1242]
click at [61, 238] on img "Ir al artículo 2" at bounding box center [52, 241] width 42 height 42
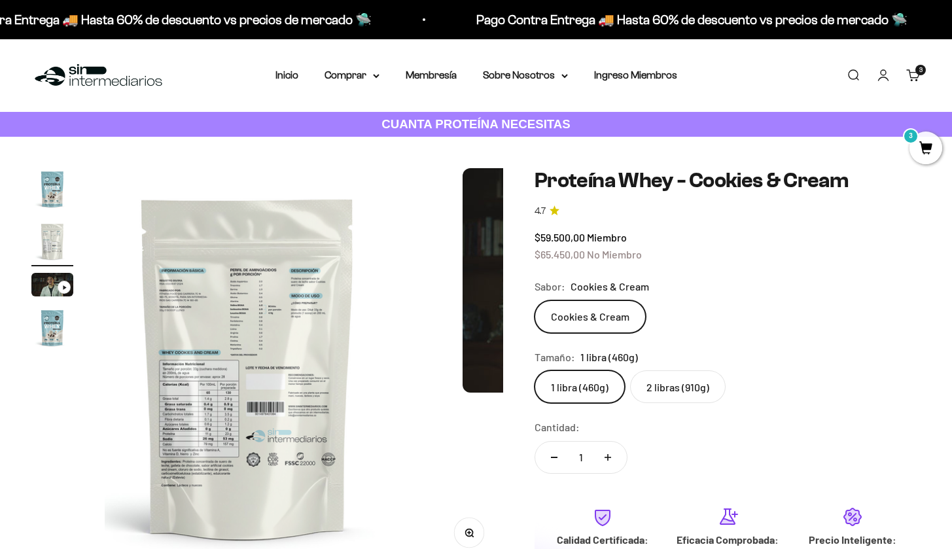
scroll to position [0, 414]
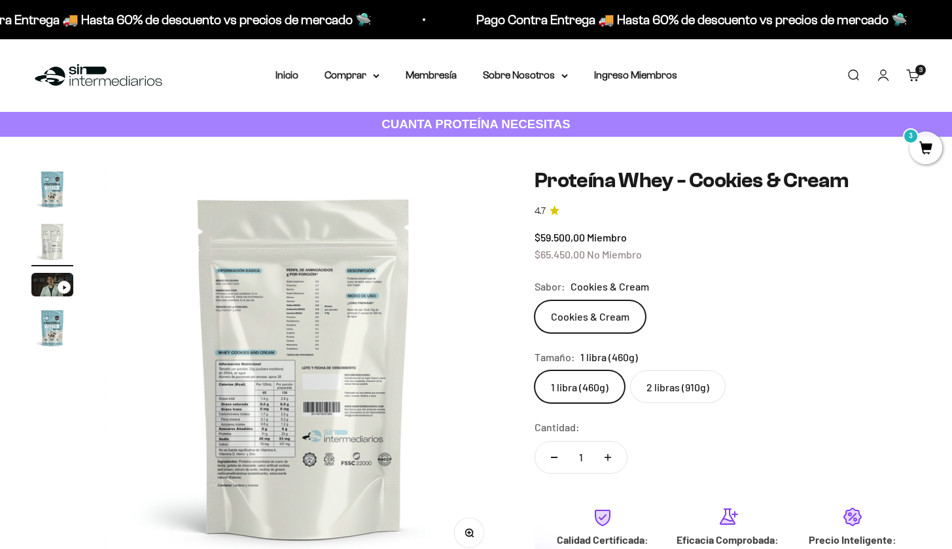
click at [56, 327] on img "Ir al artículo 4" at bounding box center [52, 328] width 42 height 42
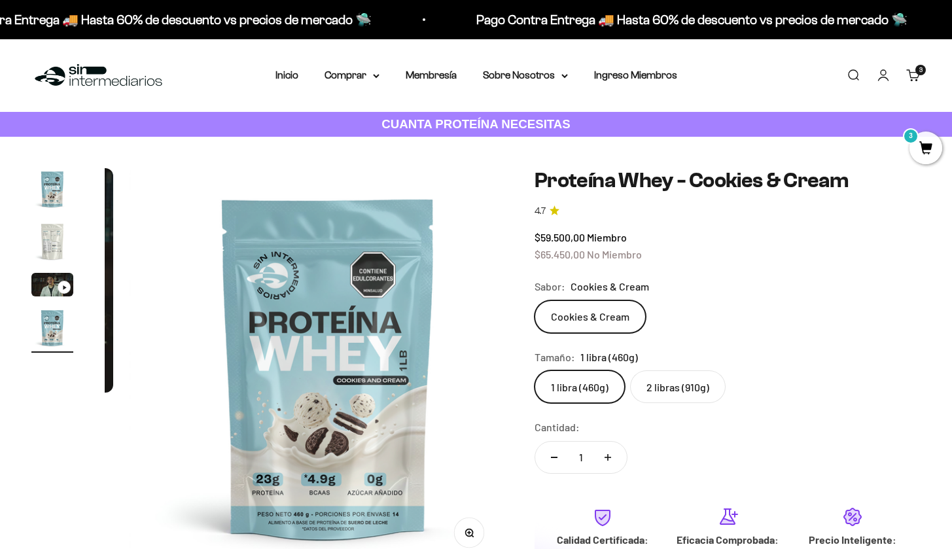
scroll to position [0, 1242]
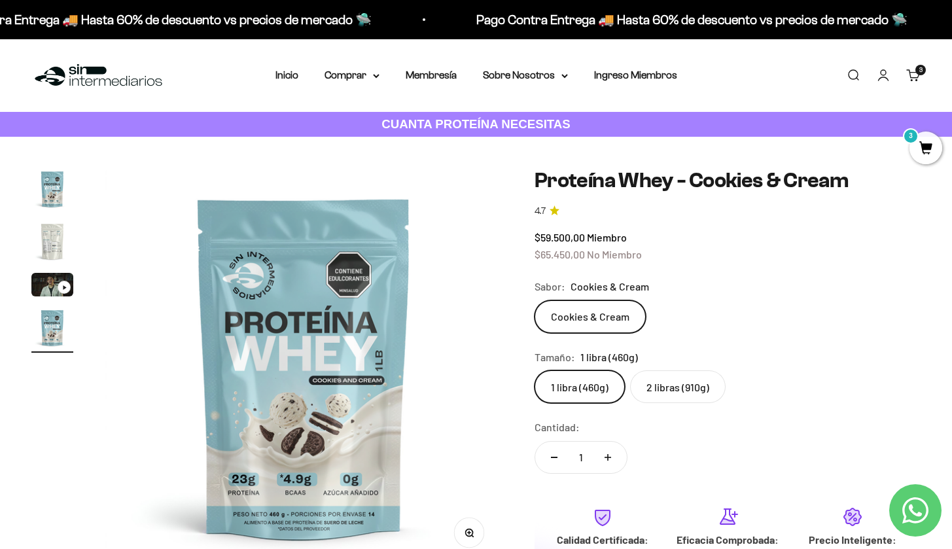
click at [50, 247] on img "Ir al artículo 2" at bounding box center [52, 241] width 42 height 42
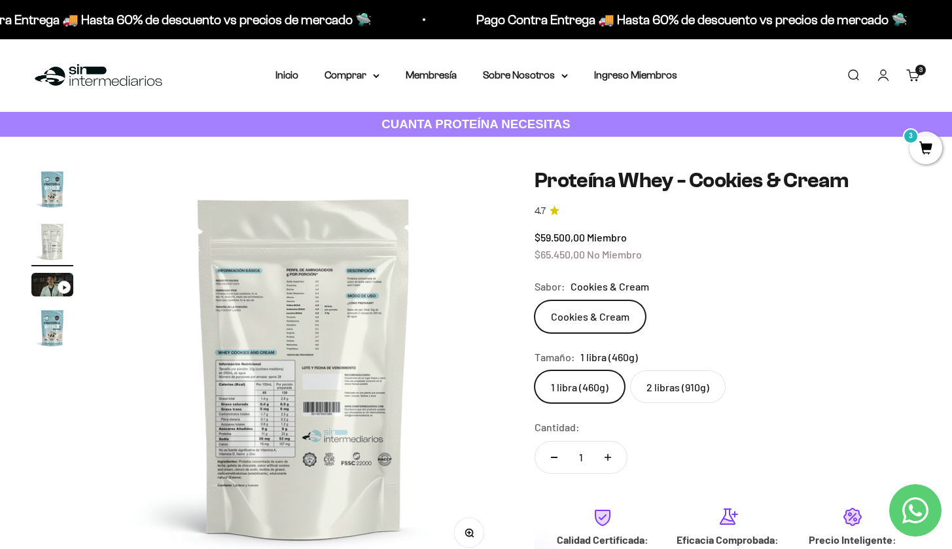
scroll to position [0, 0]
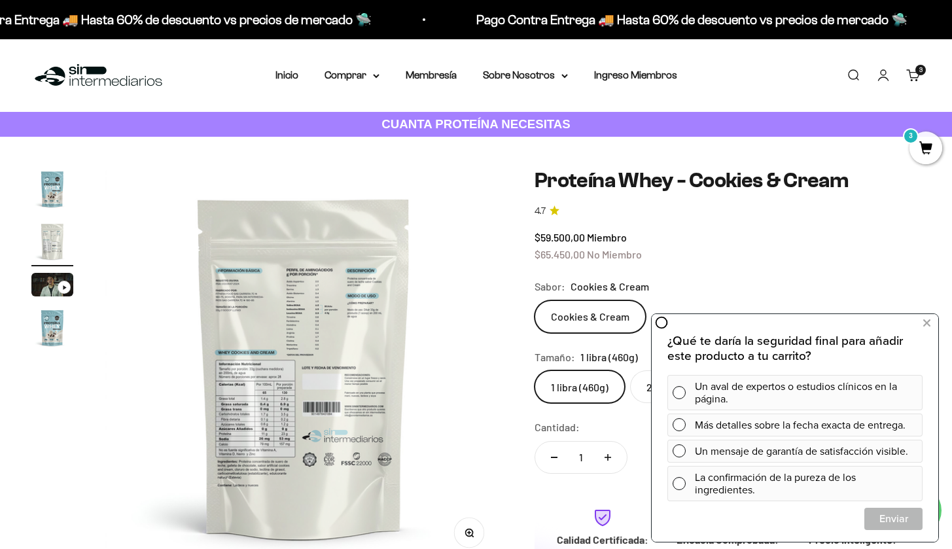
click at [55, 190] on img "Ir al artículo 1" at bounding box center [52, 189] width 42 height 42
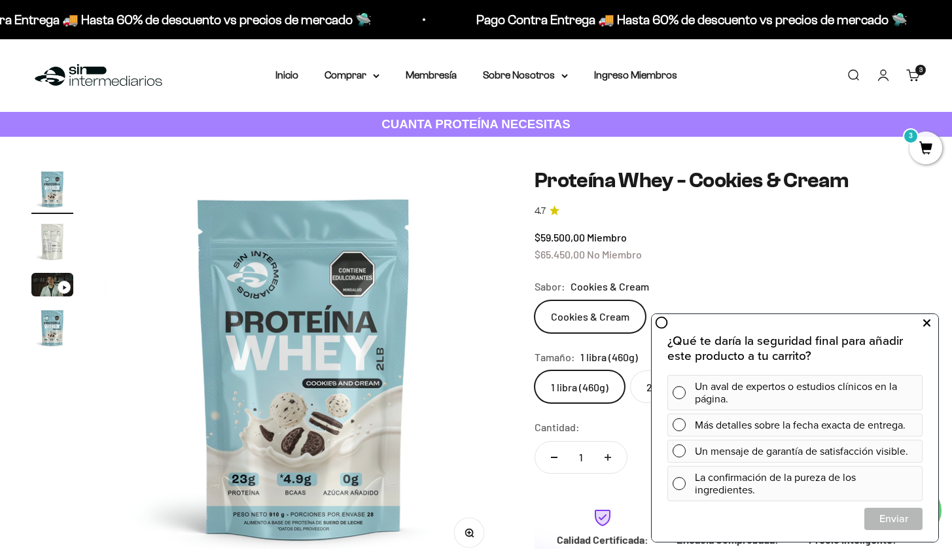
click at [927, 321] on icon at bounding box center [926, 323] width 7 height 17
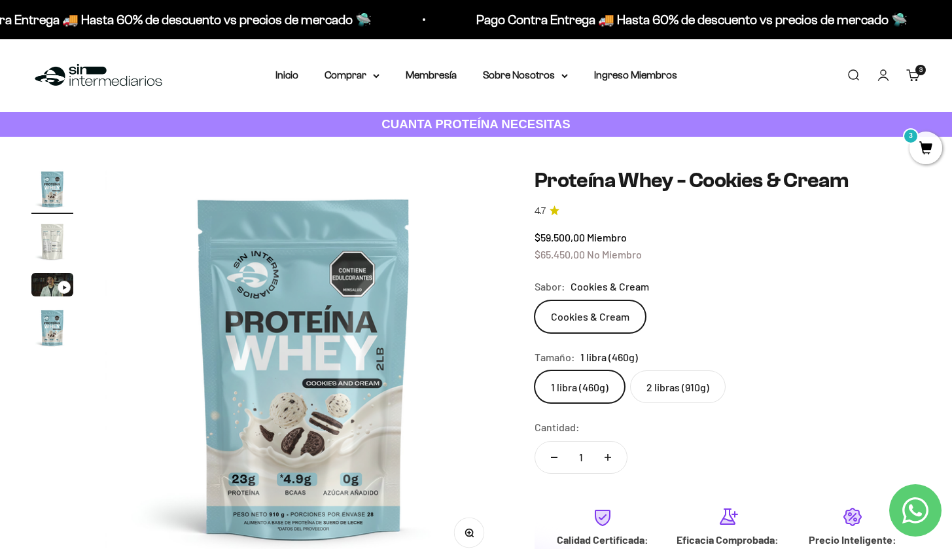
click at [686, 380] on label "2 libras (910g)" at bounding box center [678, 386] width 96 height 33
click at [535, 370] on input "2 libras (910g)" at bounding box center [534, 370] width 1 height 1
click at [46, 250] on img "Ir al artículo 2" at bounding box center [52, 241] width 42 height 42
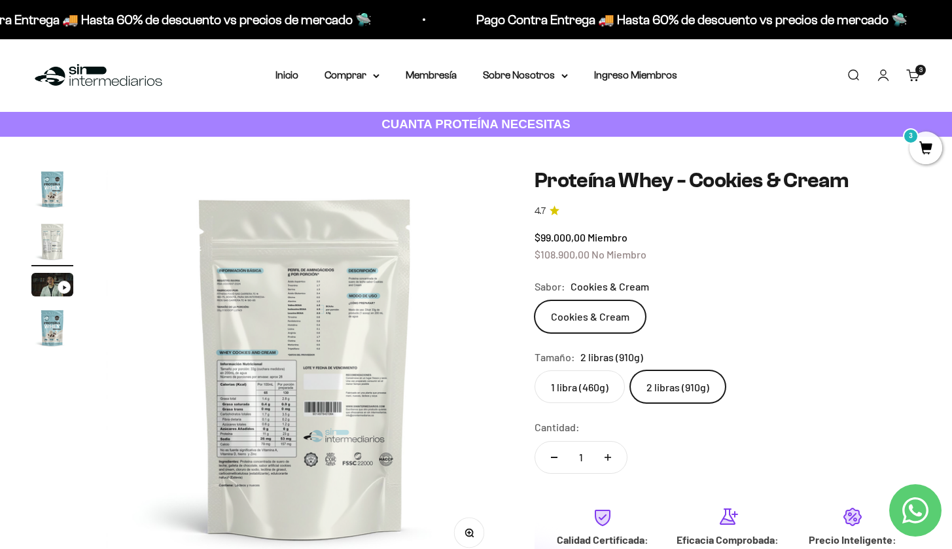
scroll to position [0, 414]
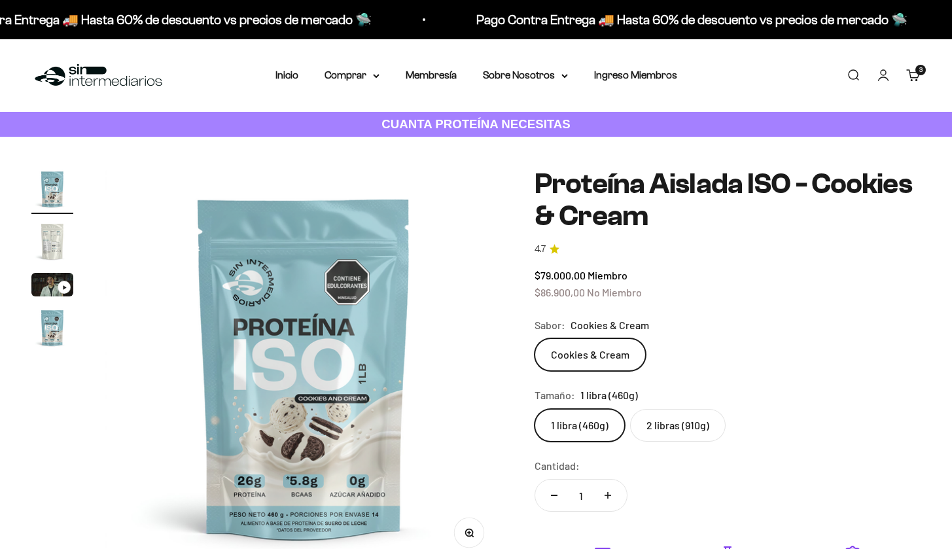
click at [46, 243] on img "Ir al artículo 2" at bounding box center [52, 241] width 42 height 42
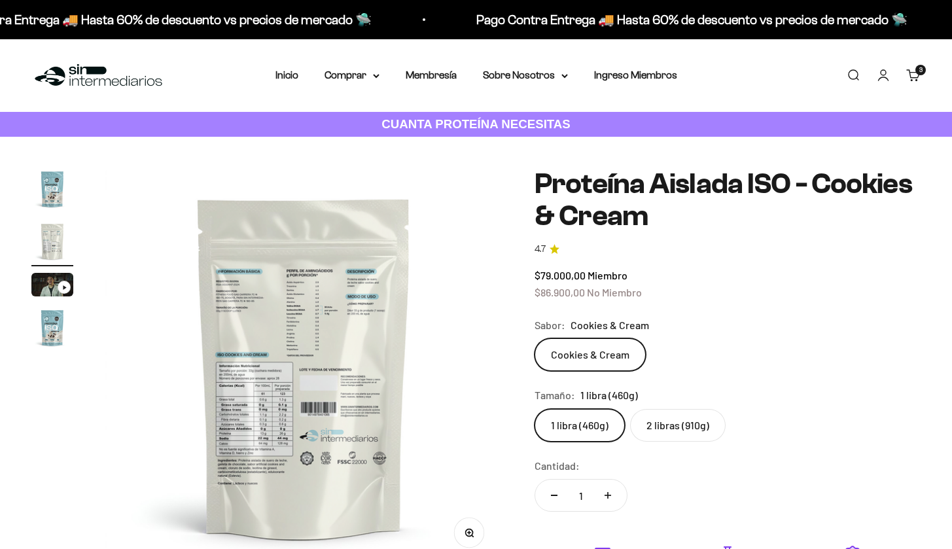
scroll to position [0, 414]
click at [659, 433] on label "2 libras (910g)" at bounding box center [678, 425] width 96 height 33
click at [535, 409] on input "2 libras (910g)" at bounding box center [534, 408] width 1 height 1
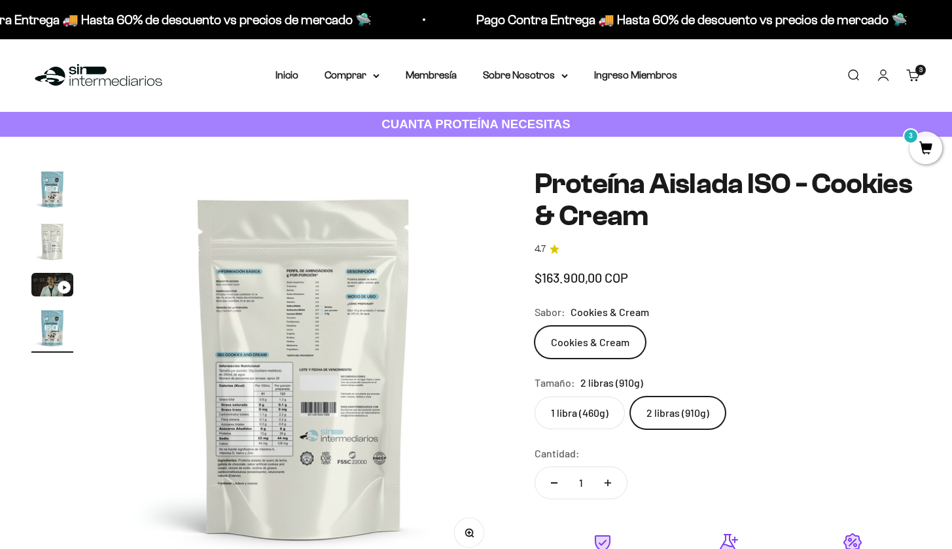
scroll to position [0, 1242]
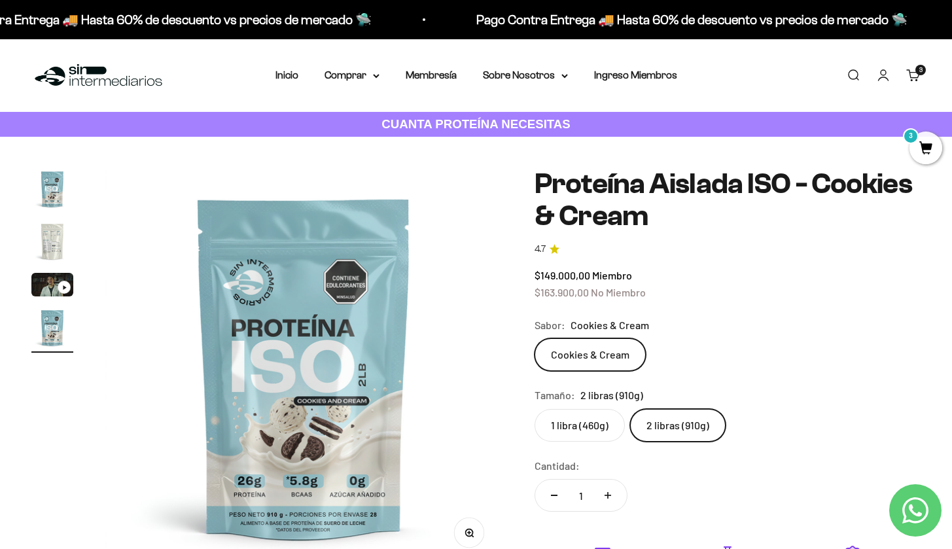
click at [50, 338] on img "Ir al artículo 4" at bounding box center [52, 328] width 42 height 42
click at [56, 332] on img "Ir al artículo 4" at bounding box center [52, 328] width 42 height 42
click at [54, 242] on img "Ir al artículo 2" at bounding box center [52, 241] width 42 height 42
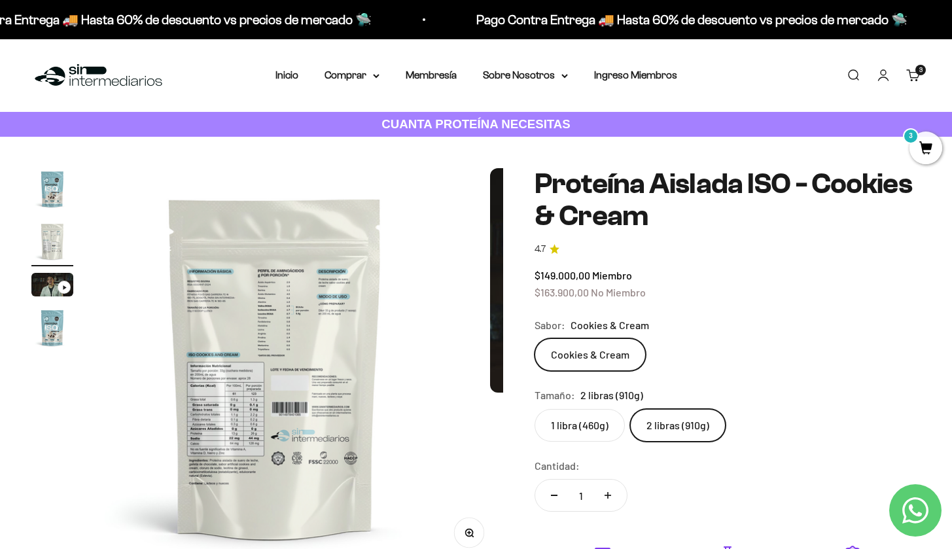
scroll to position [0, 414]
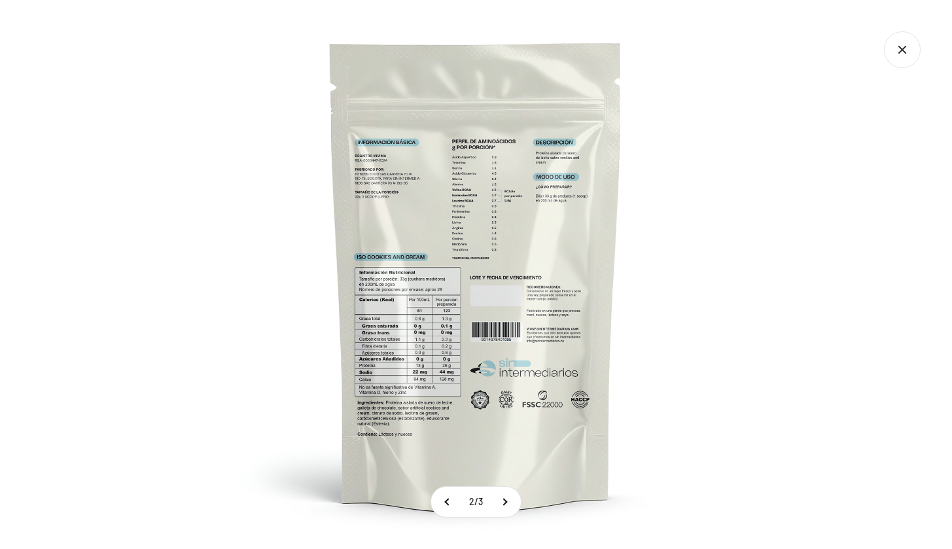
click at [167, 462] on div at bounding box center [476, 274] width 952 height 549
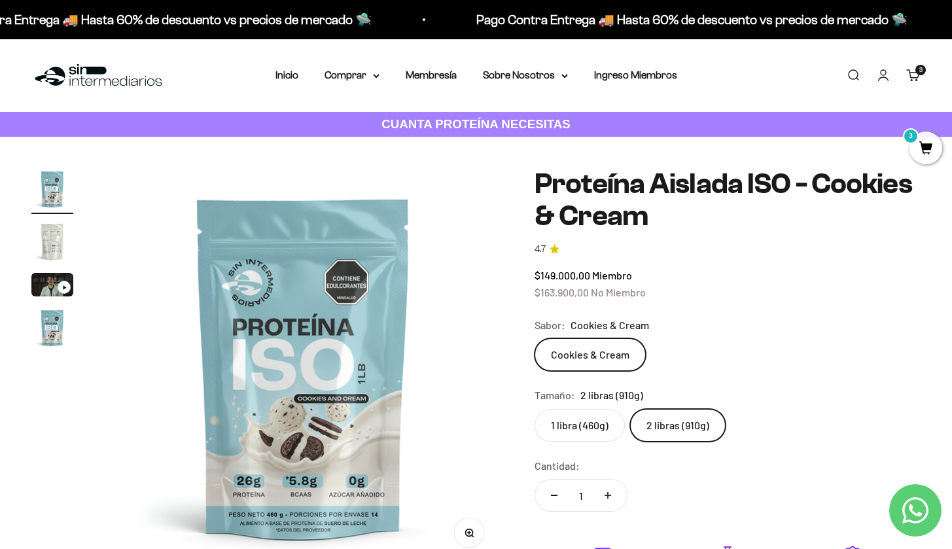
scroll to position [0, 0]
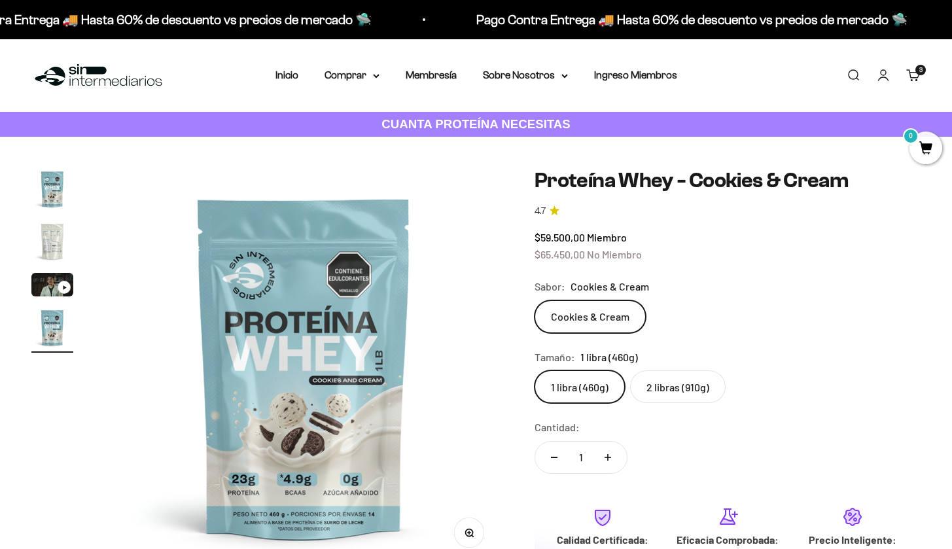
click at [44, 241] on img "Ir al artículo 2" at bounding box center [52, 241] width 42 height 42
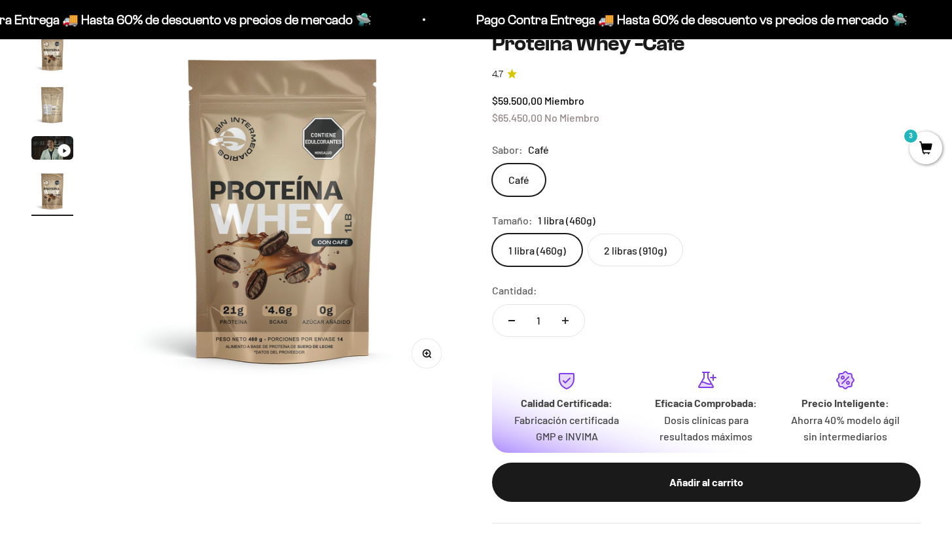
scroll to position [12, 0]
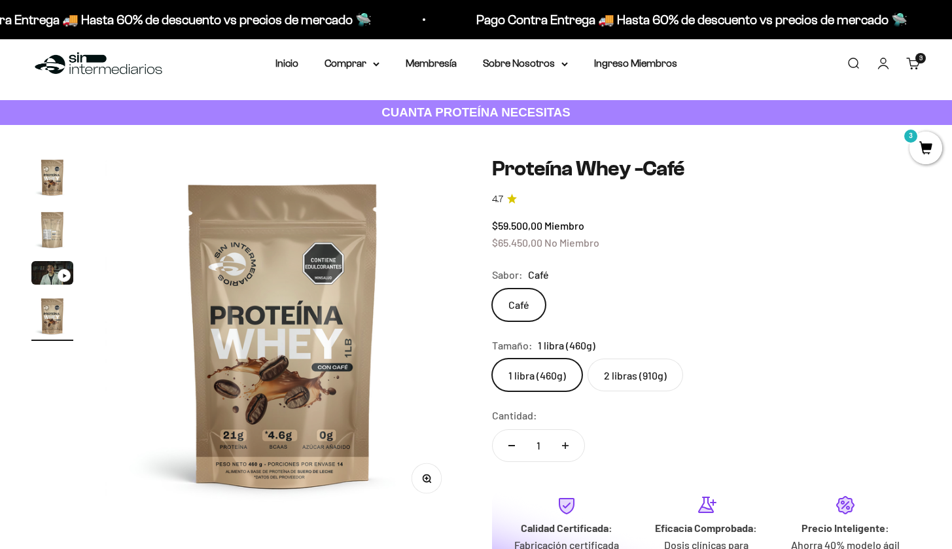
click at [47, 238] on img "Ir al artículo 2" at bounding box center [52, 230] width 42 height 42
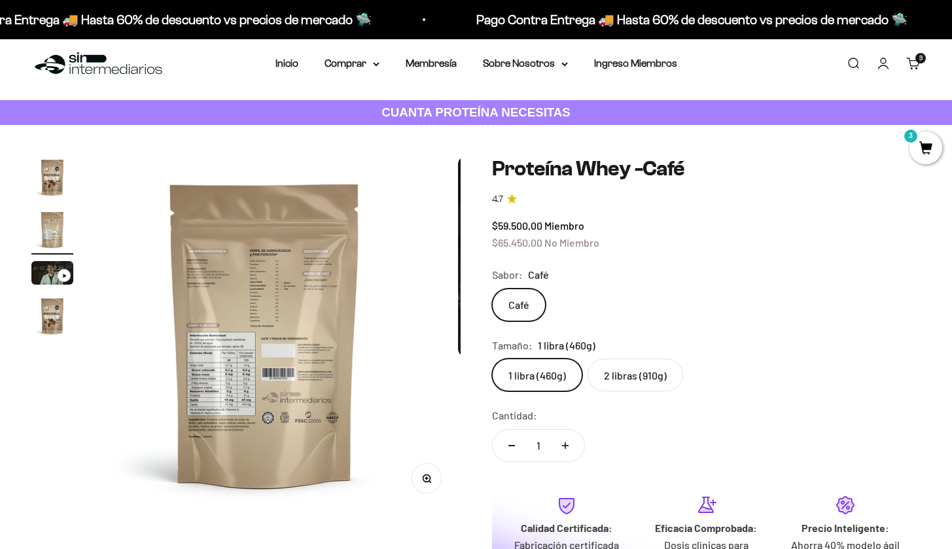
scroll to position [0, 372]
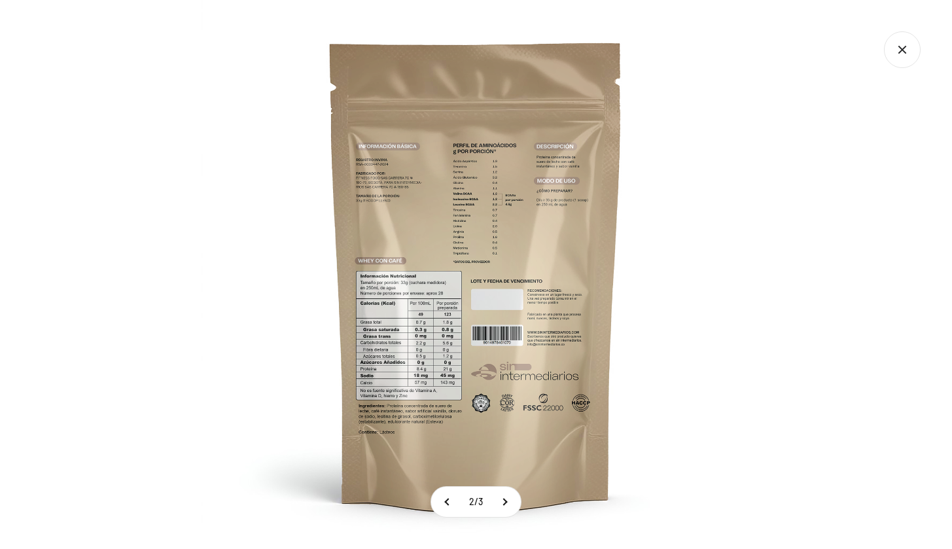
click at [120, 373] on div at bounding box center [476, 274] width 952 height 549
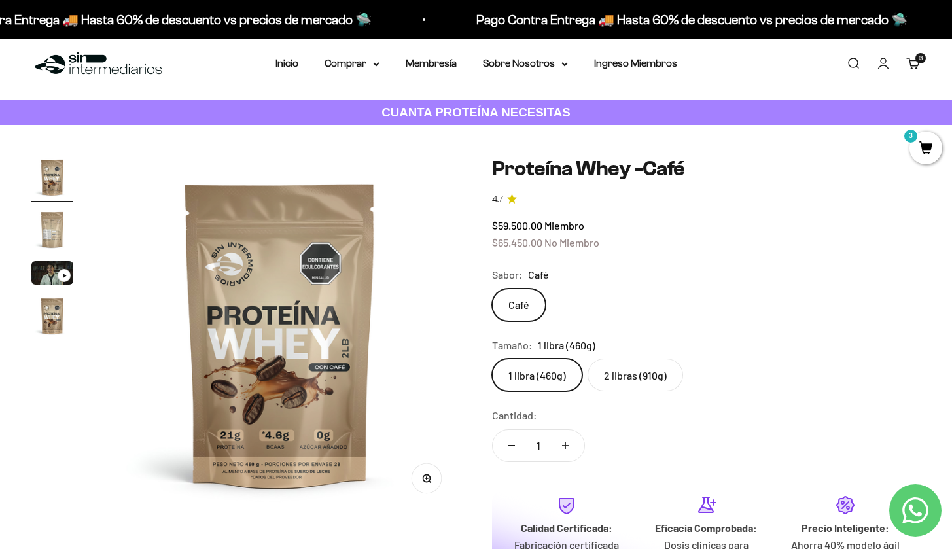
scroll to position [0, 0]
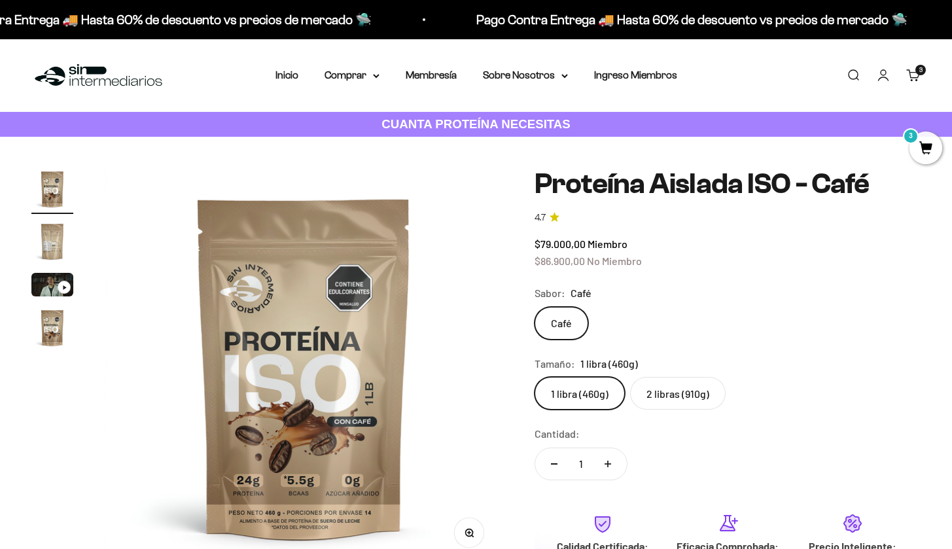
click at [48, 237] on img "Ir al artículo 2" at bounding box center [52, 241] width 42 height 42
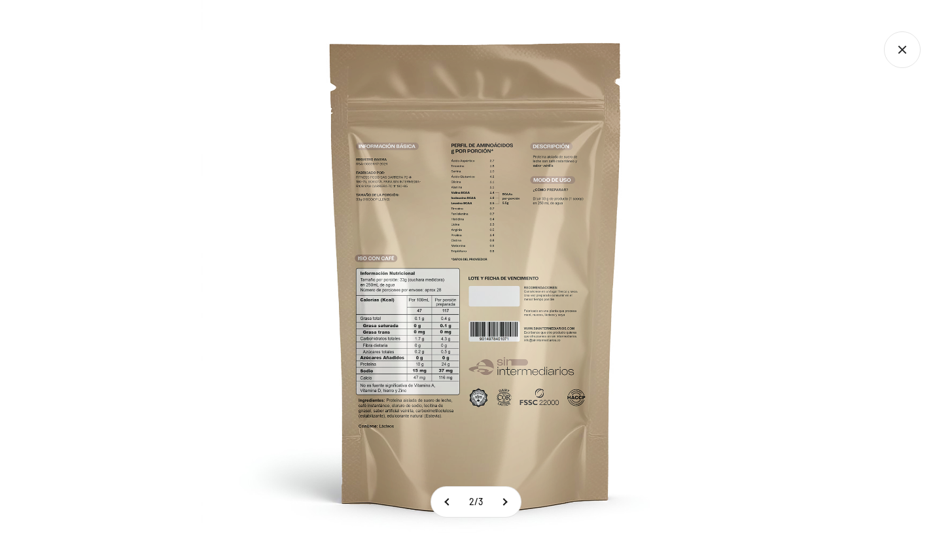
click at [157, 351] on div at bounding box center [476, 274] width 952 height 549
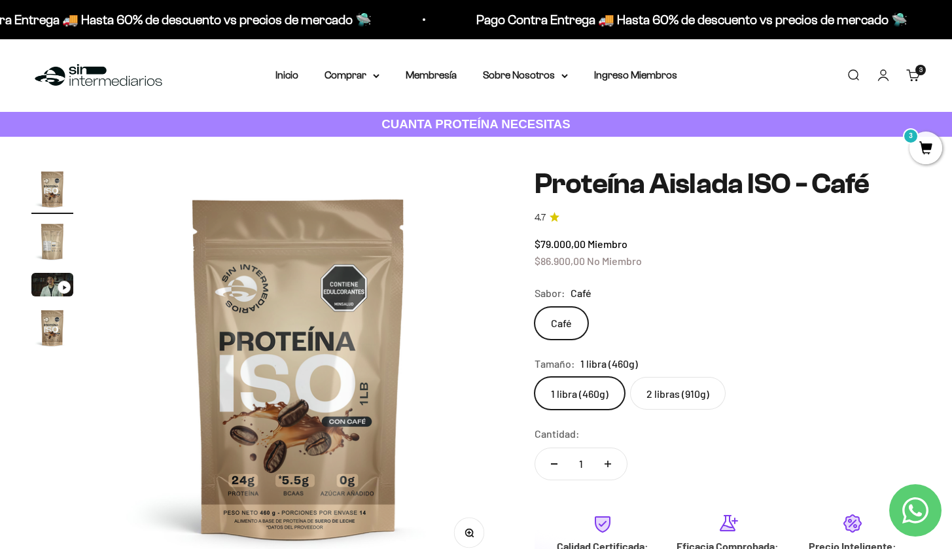
scroll to position [0, 0]
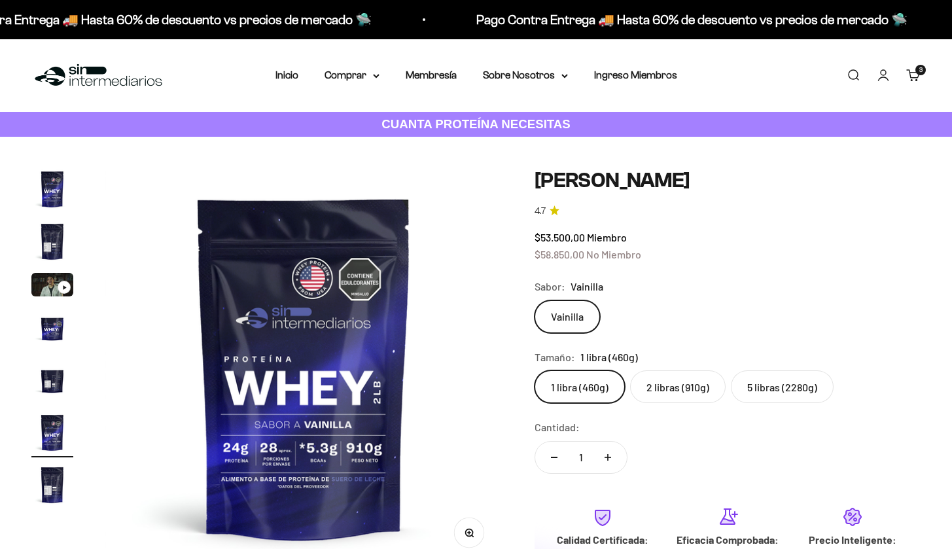
scroll to position [0, 2071]
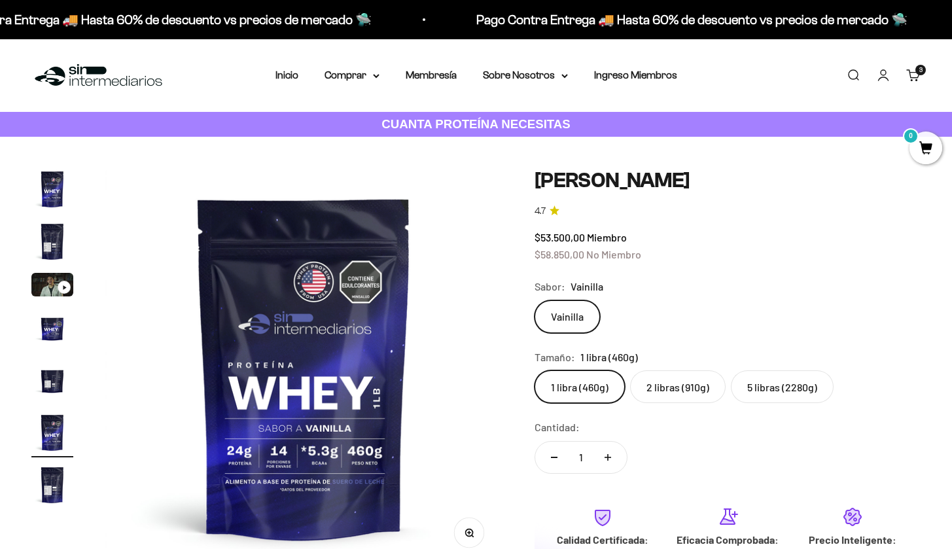
click at [50, 237] on img "Ir al artículo 2" at bounding box center [52, 241] width 42 height 42
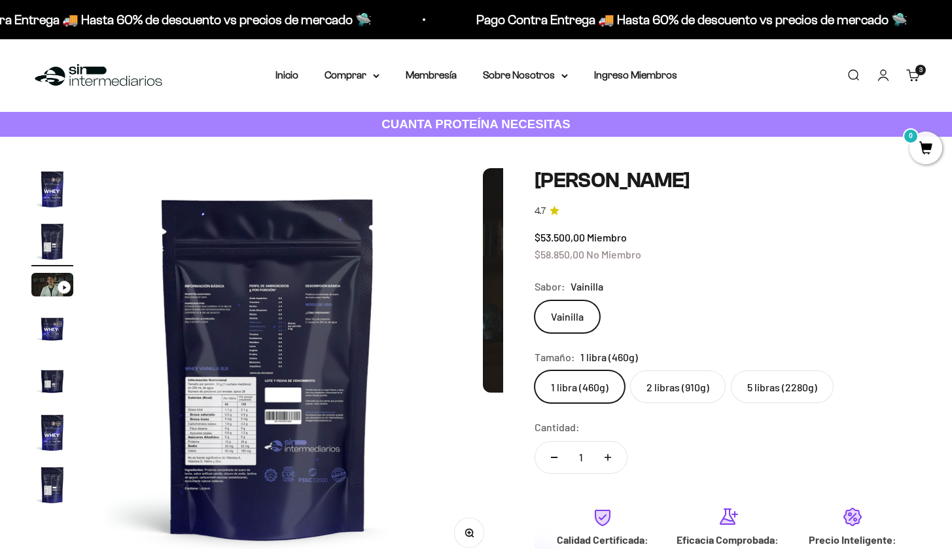
scroll to position [0, 414]
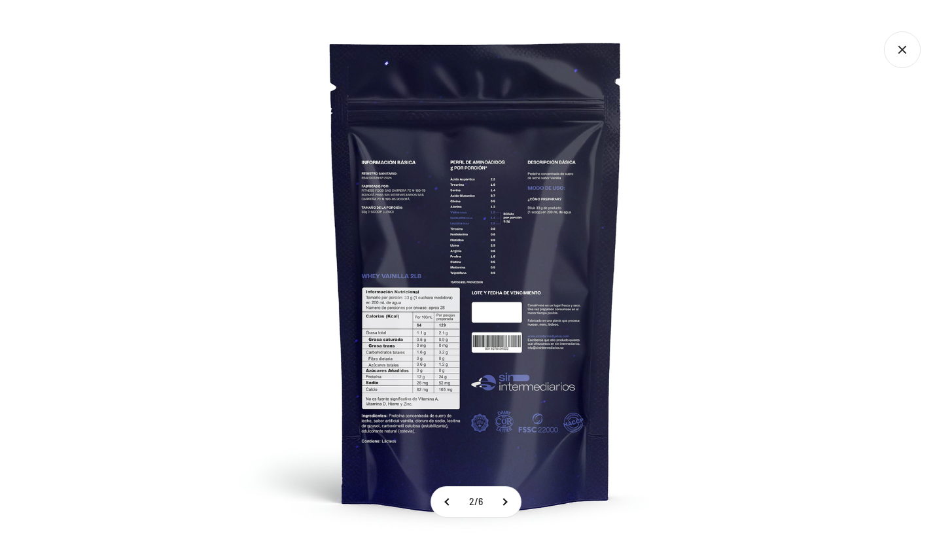
click at [173, 317] on div at bounding box center [476, 274] width 952 height 549
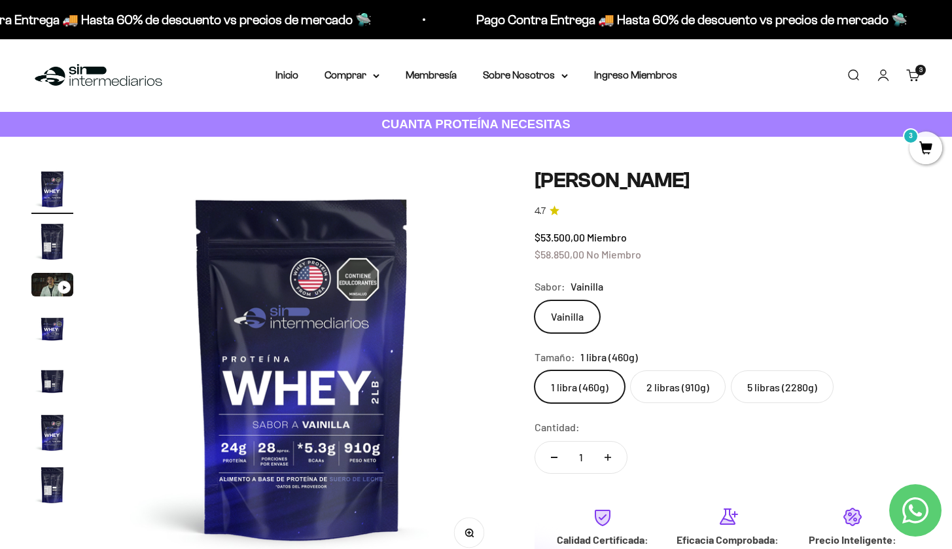
scroll to position [0, 0]
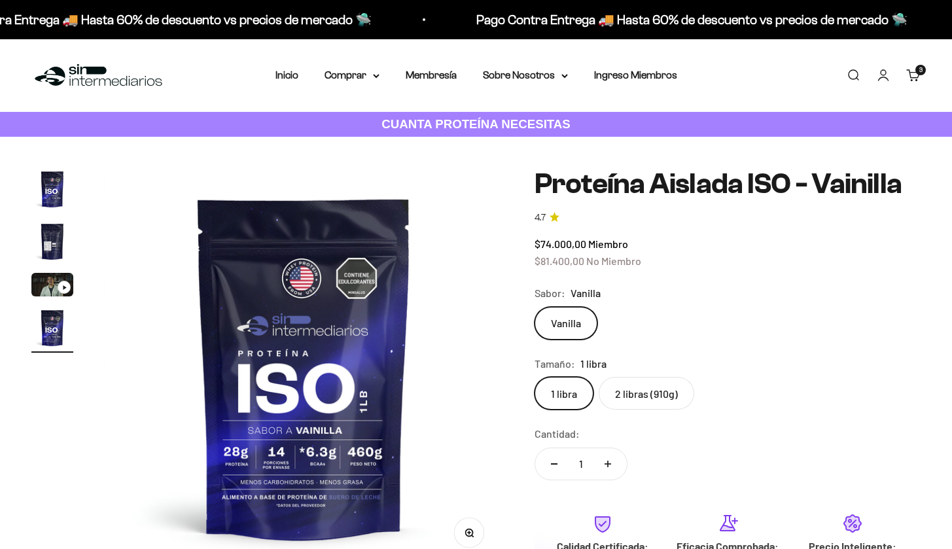
scroll to position [0, 1242]
click at [57, 237] on img "Ir al artículo 2" at bounding box center [52, 241] width 42 height 42
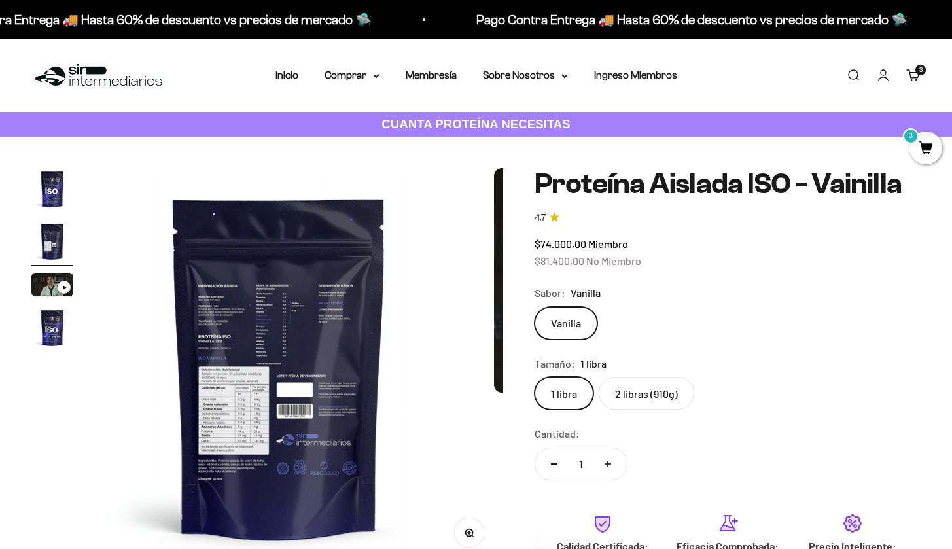
scroll to position [0, 414]
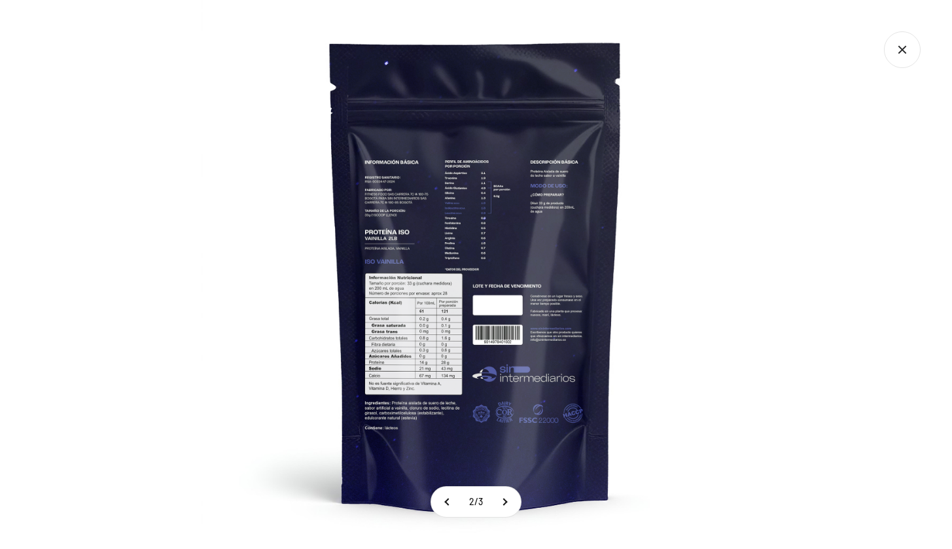
click at [154, 285] on div at bounding box center [476, 274] width 952 height 549
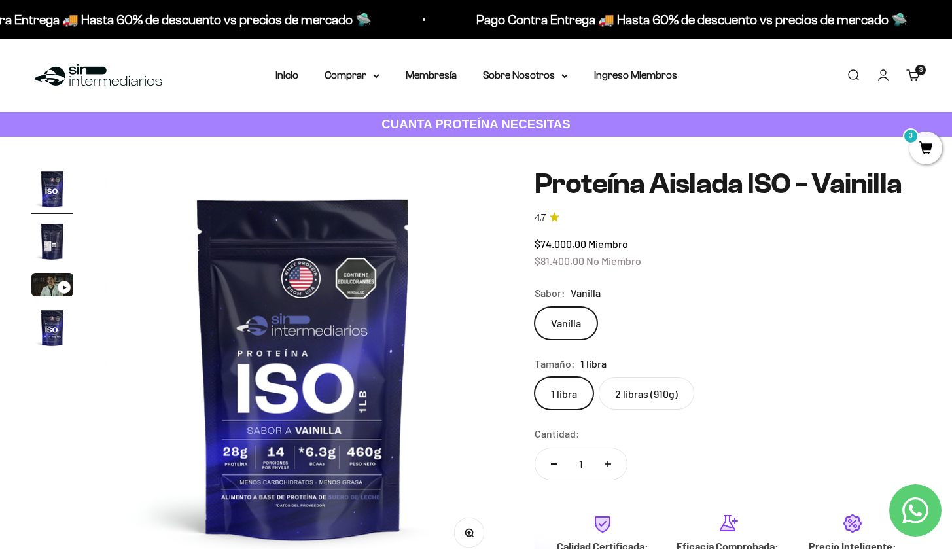
scroll to position [0, 0]
